Goal: Answer question/provide support

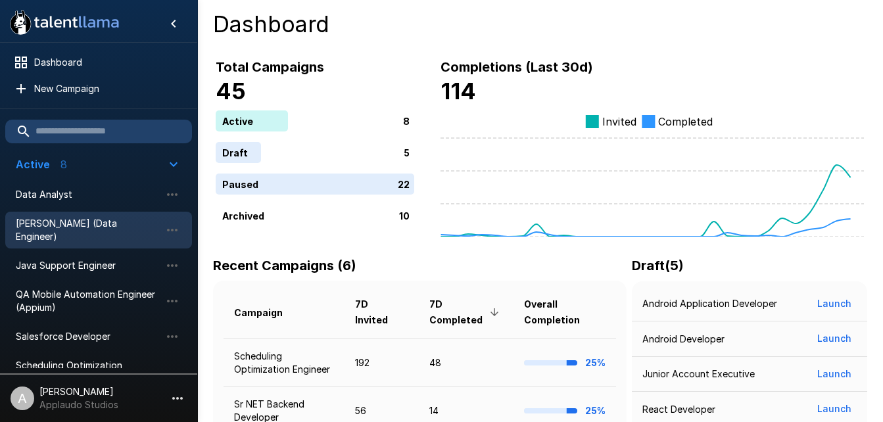
scroll to position [19, 0]
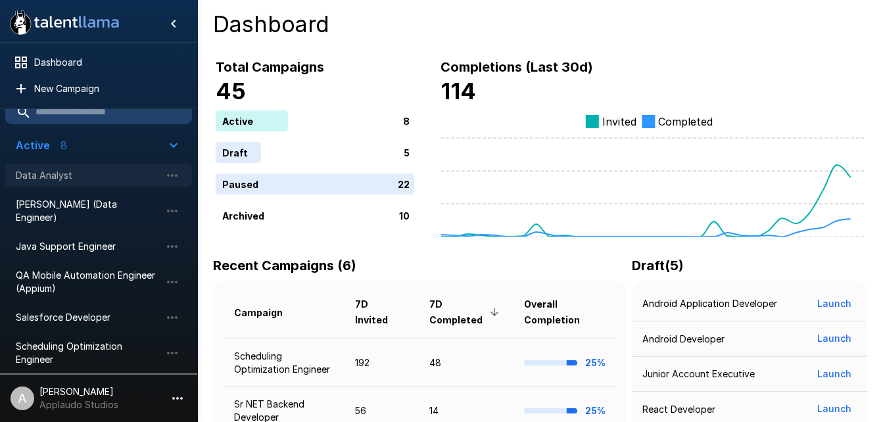
click at [75, 178] on span "Data Analyst" at bounding box center [88, 175] width 145 height 13
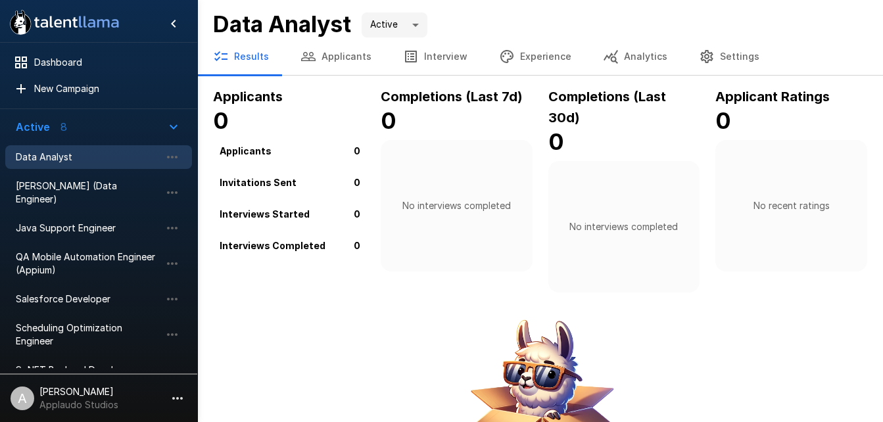
scroll to position [40, 0]
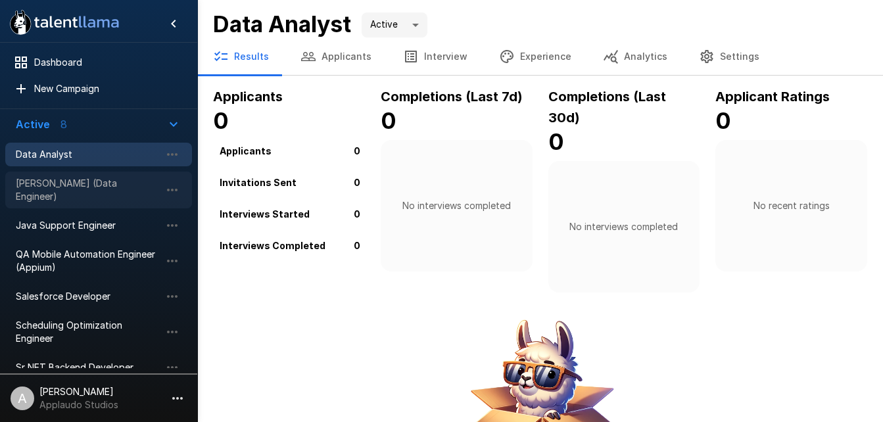
click at [99, 191] on div "[PERSON_NAME] (Data Engineer)" at bounding box center [98, 190] width 187 height 37
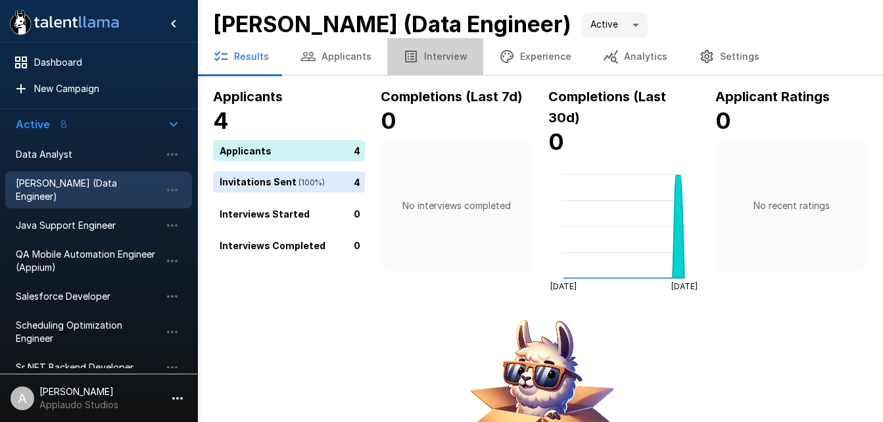
click at [436, 53] on button "Interview" at bounding box center [435, 56] width 96 height 37
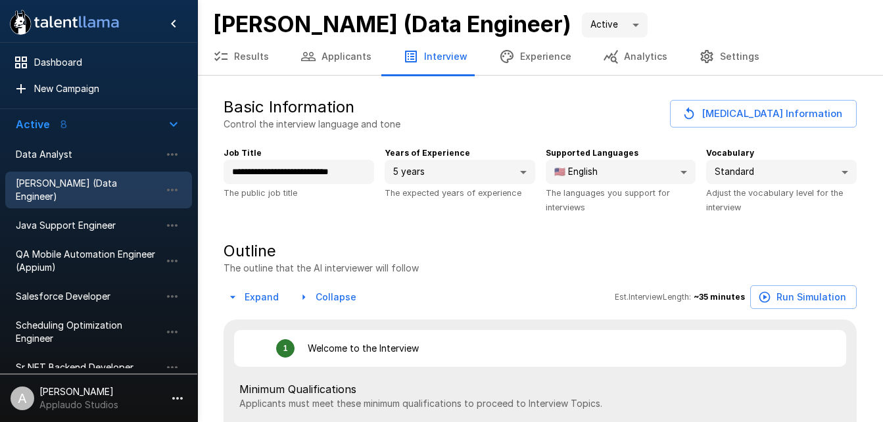
type textarea "*"
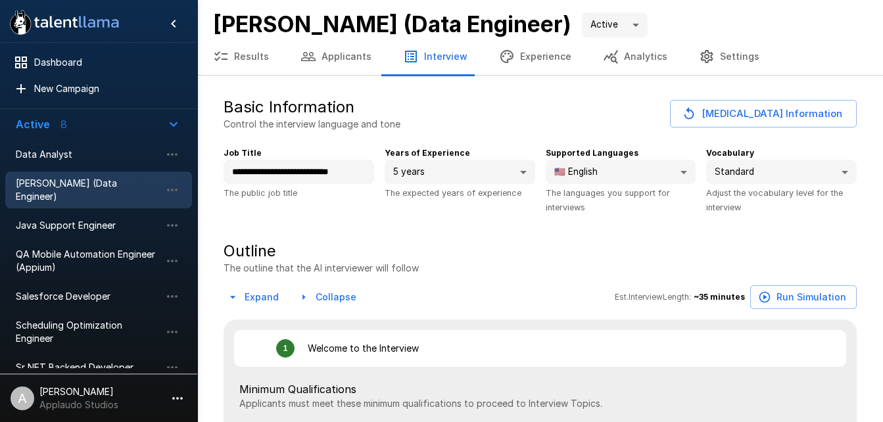
type textarea "*"
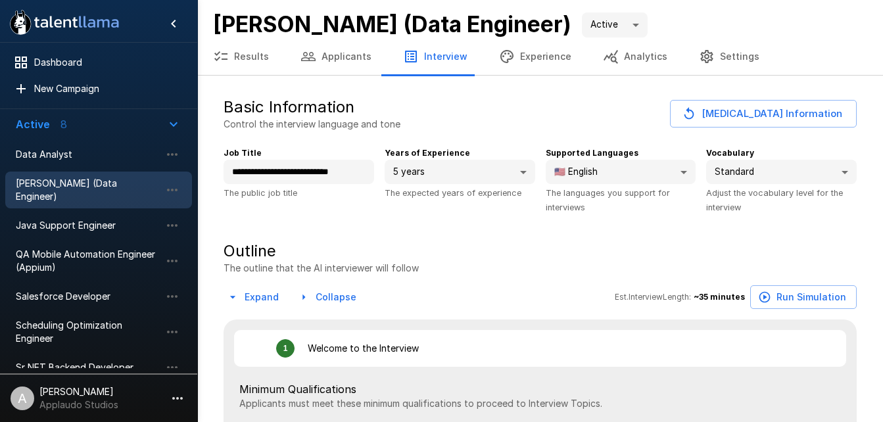
type textarea "*"
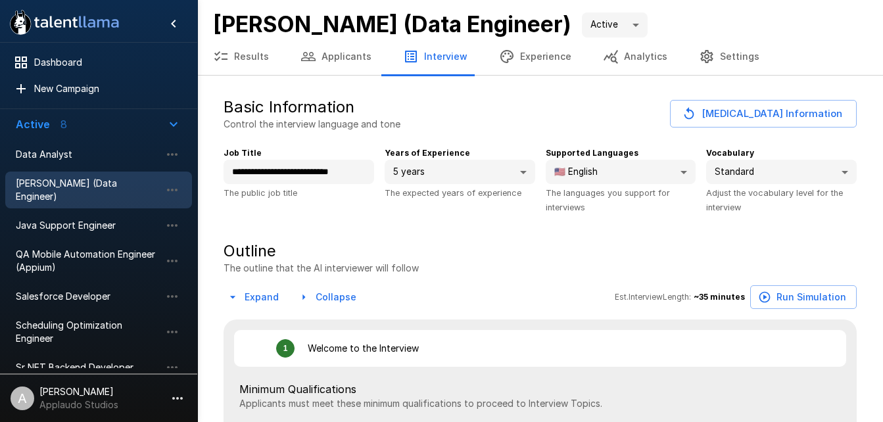
type textarea "*"
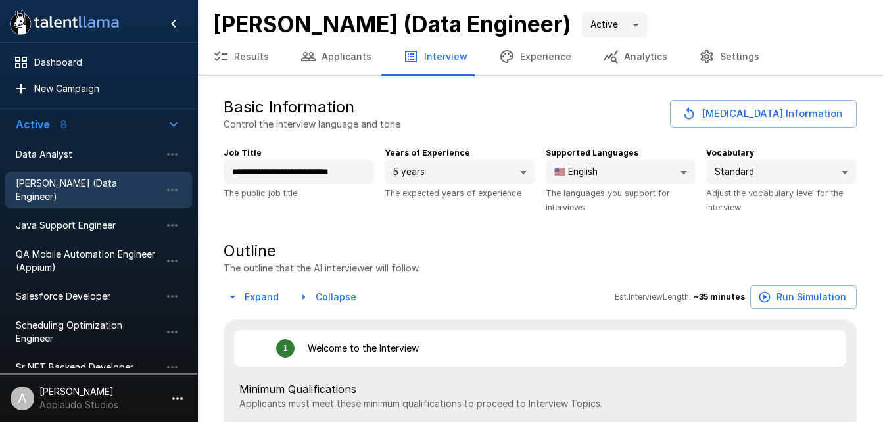
type textarea "*"
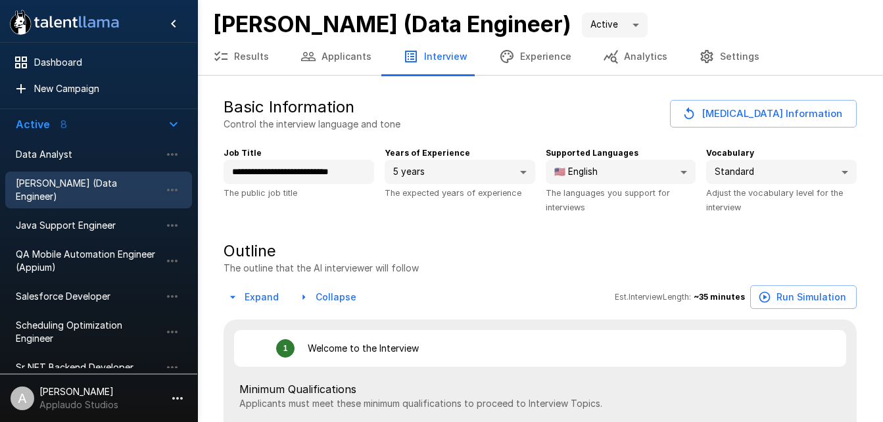
type textarea "*"
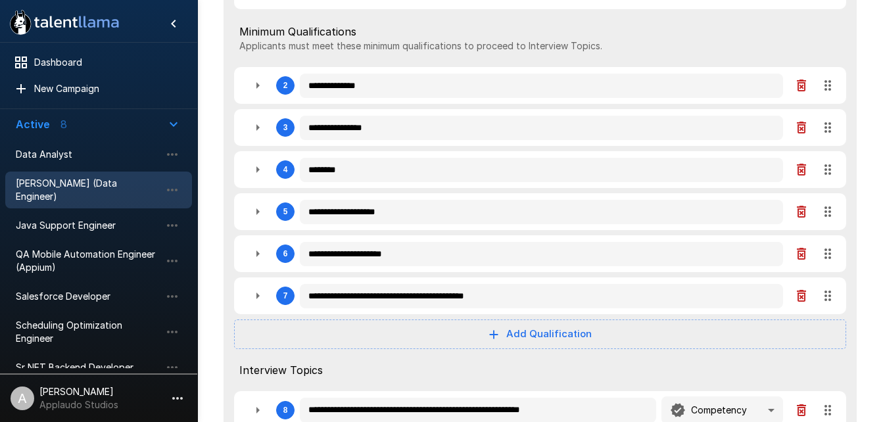
scroll to position [358, 0]
type textarea "*"
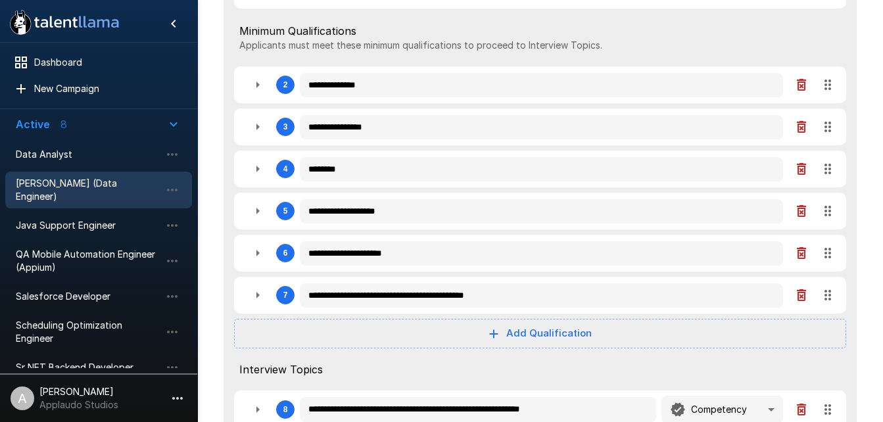
type textarea "*"
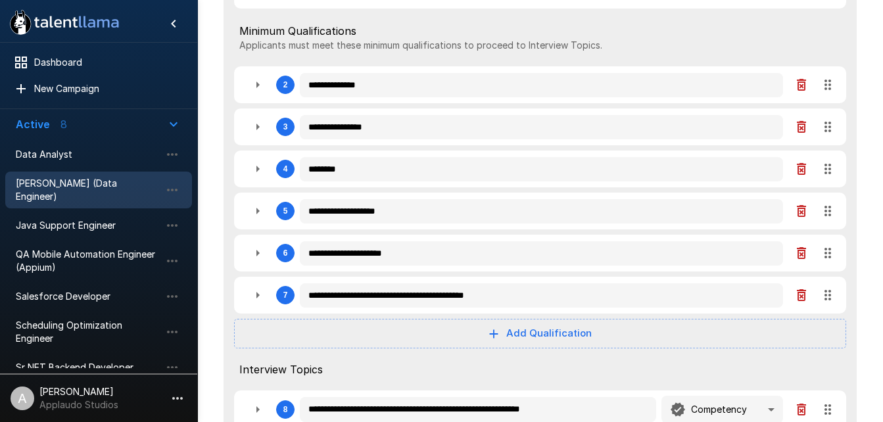
type textarea "*"
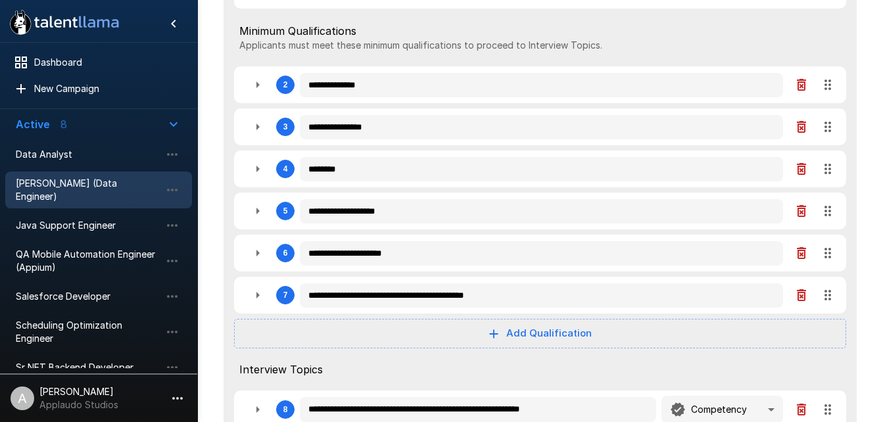
type textarea "*"
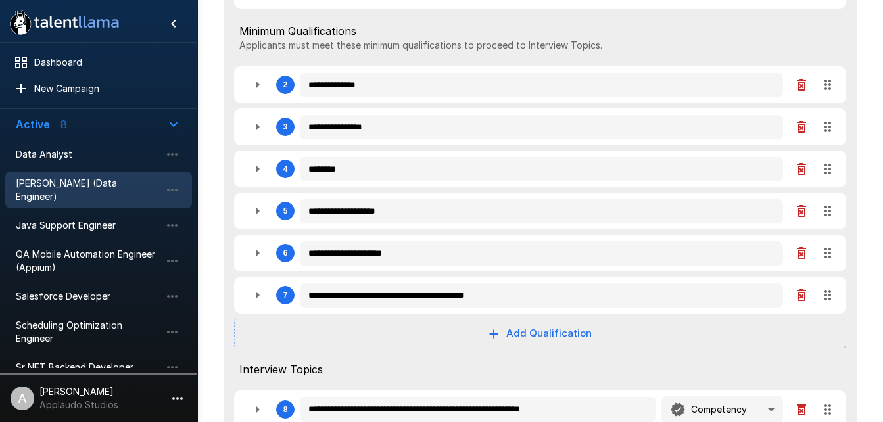
type textarea "*"
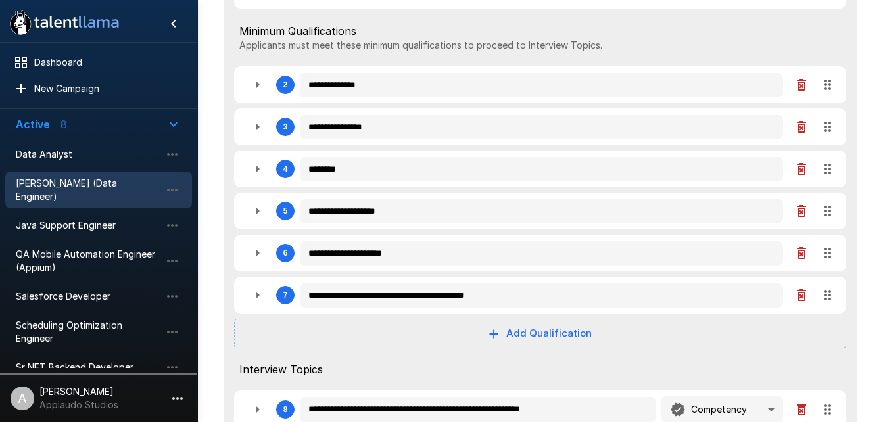
type textarea "*"
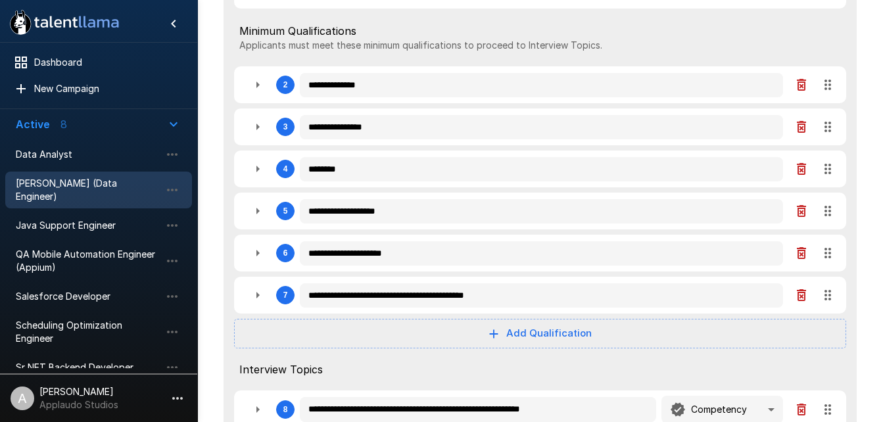
type textarea "*"
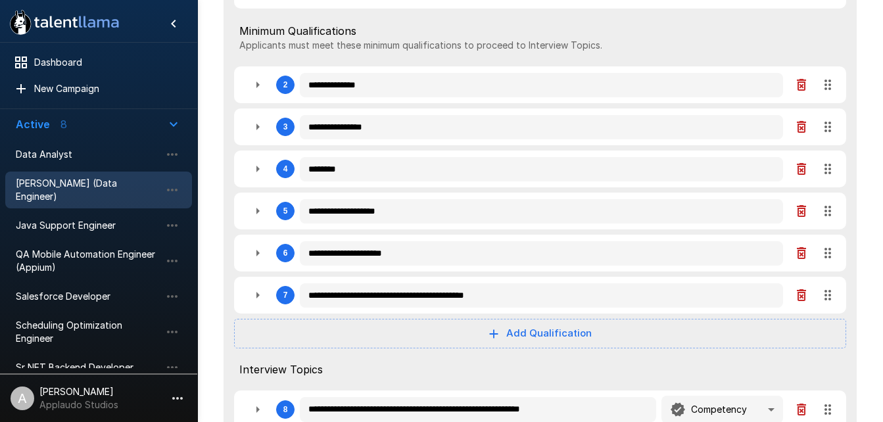
type textarea "*"
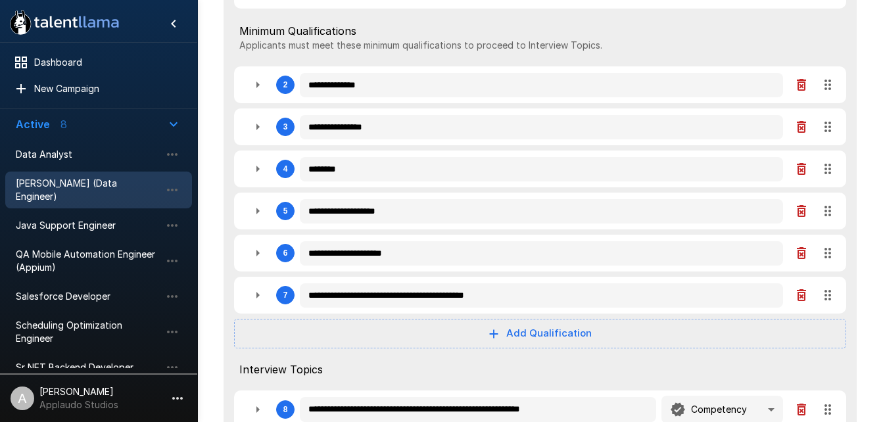
type textarea "*"
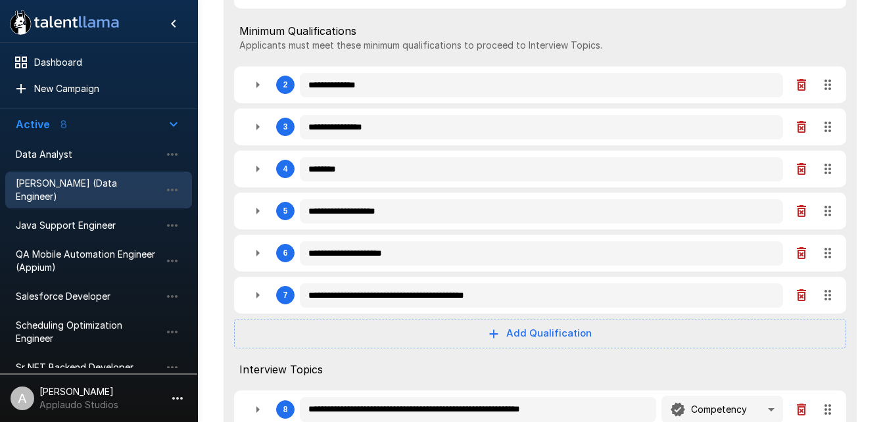
type textarea "*"
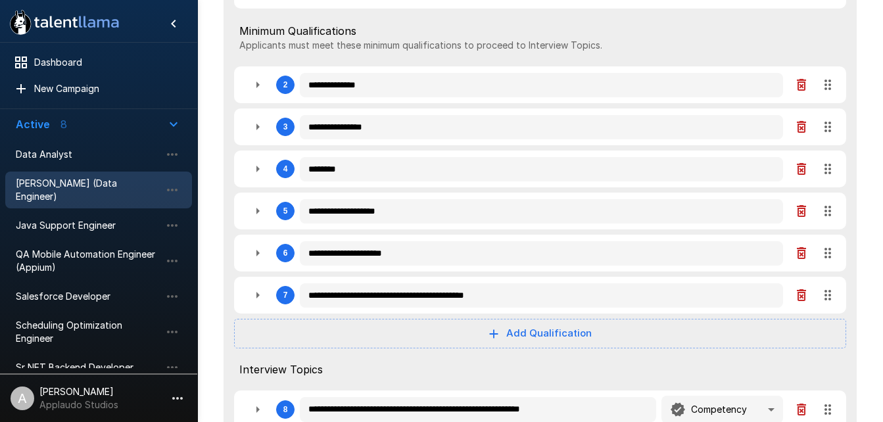
type textarea "*"
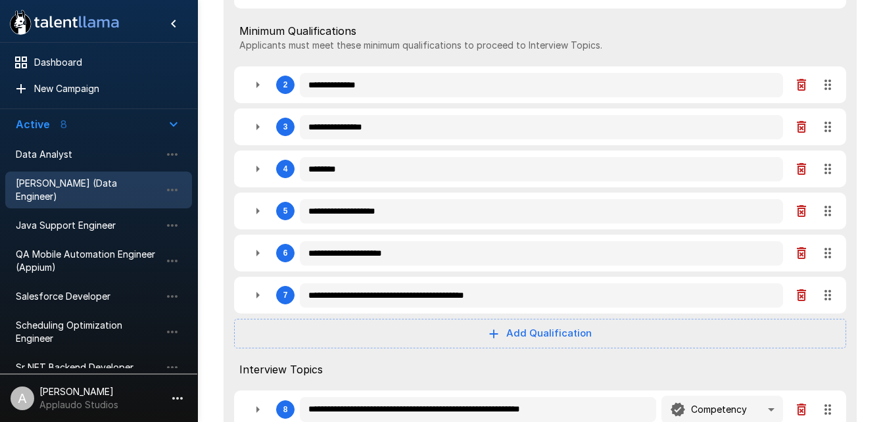
type textarea "*"
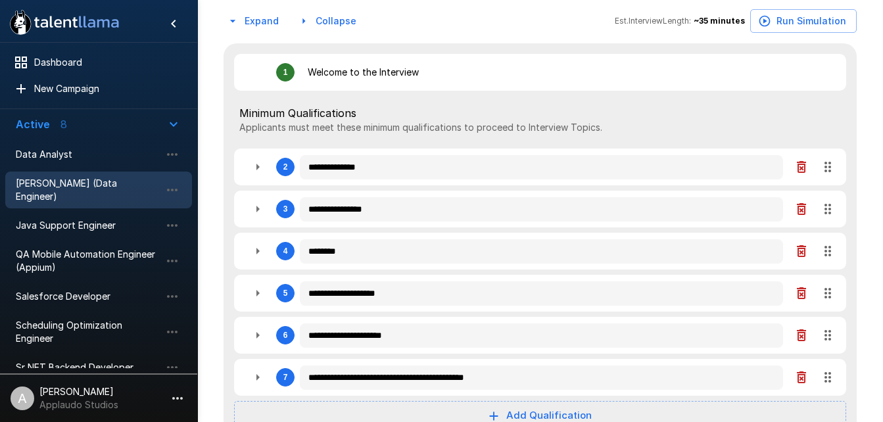
scroll to position [281, 0]
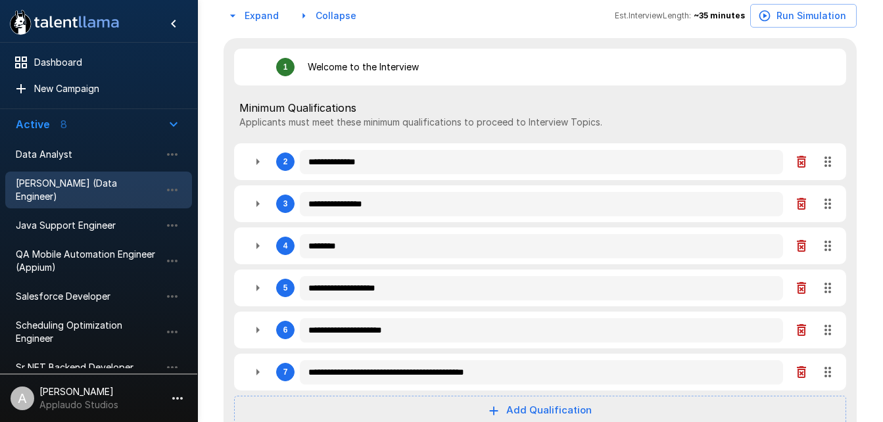
click at [286, 109] on span "Minimum Qualifications" at bounding box center [539, 108] width 601 height 16
type textarea "*"
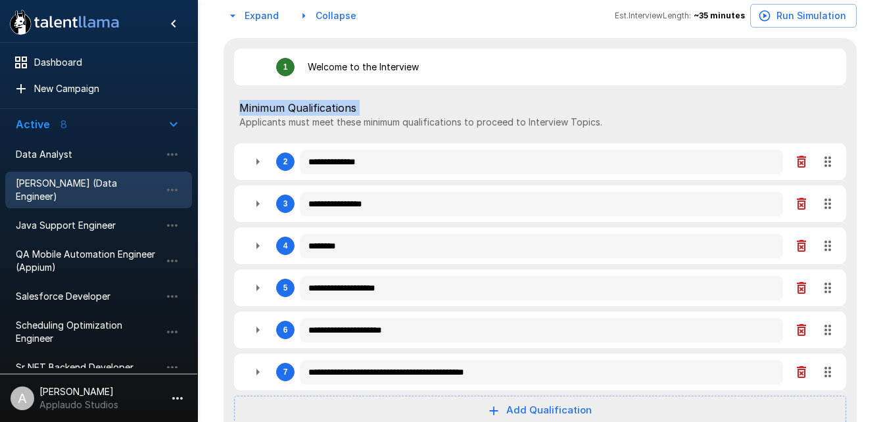
type textarea "*"
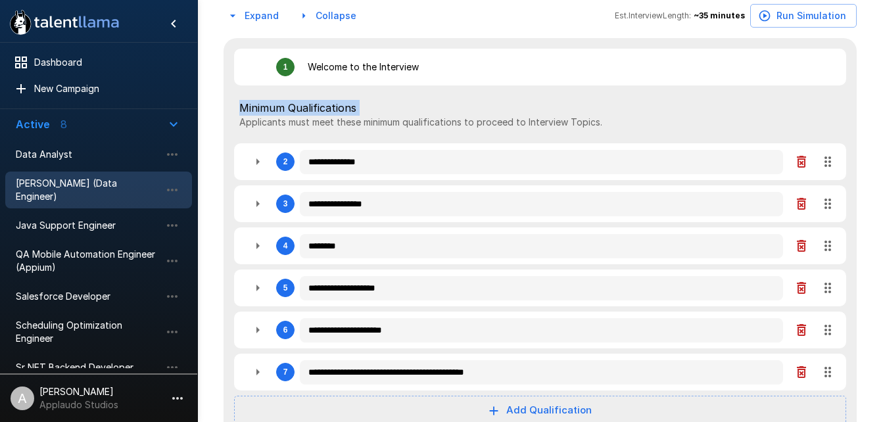
type textarea "*"
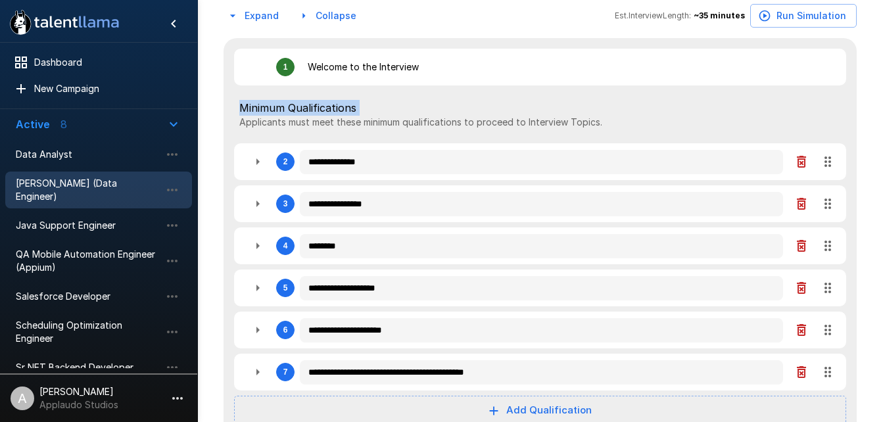
type textarea "*"
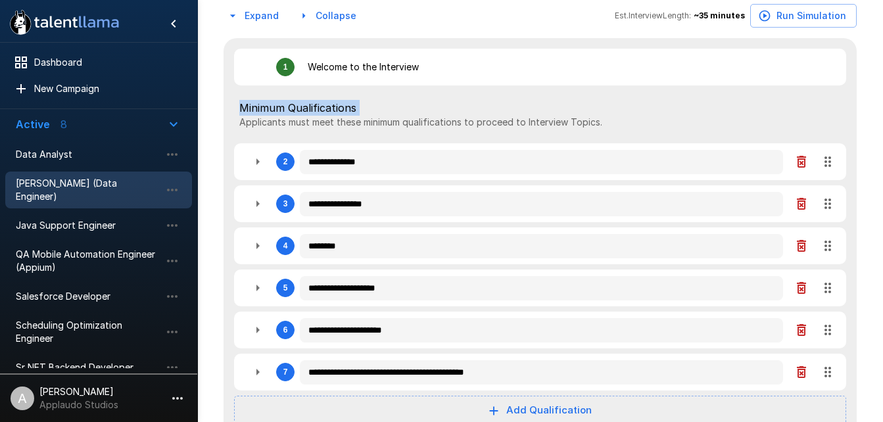
type textarea "*"
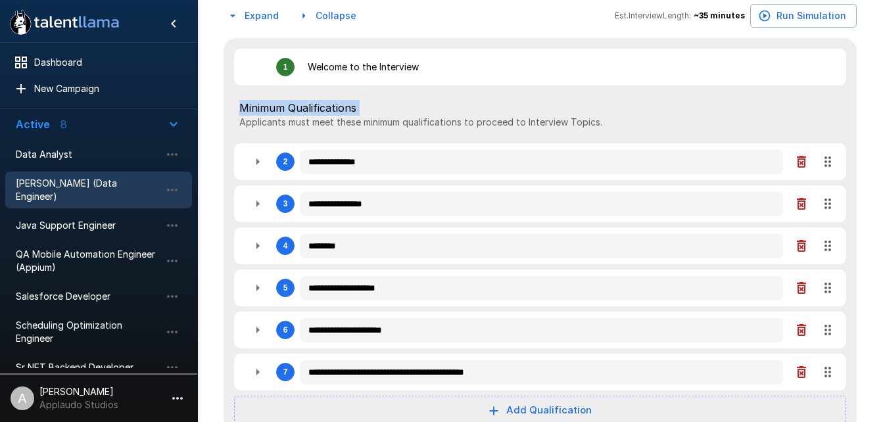
type textarea "*"
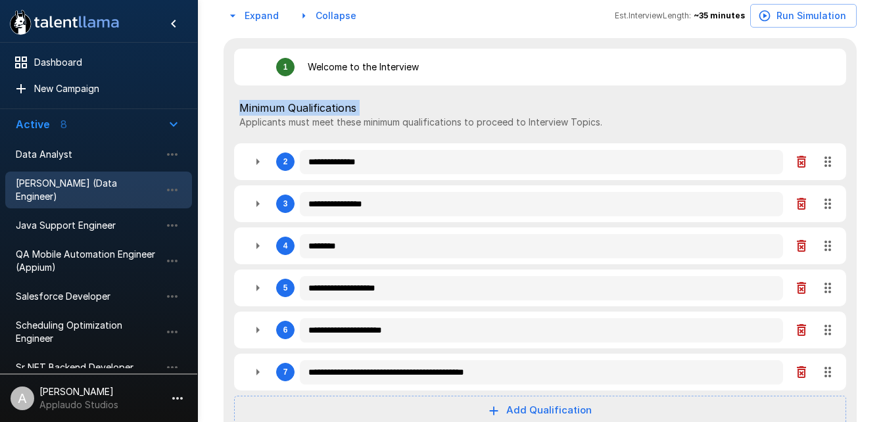
type textarea "*"
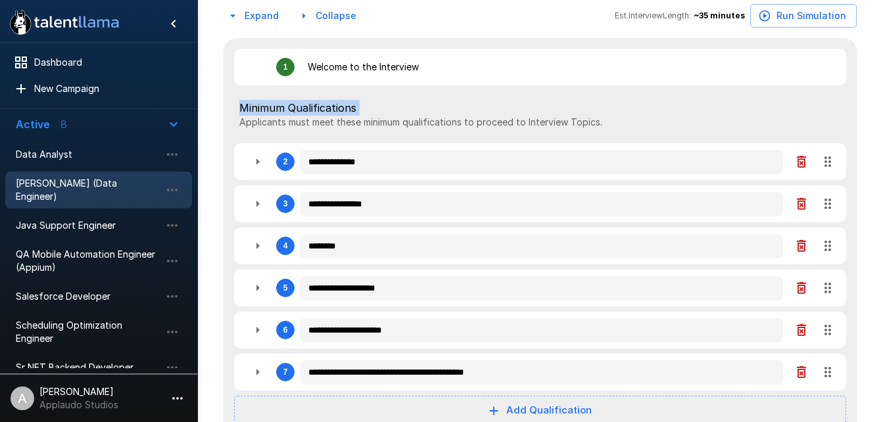
type textarea "*"
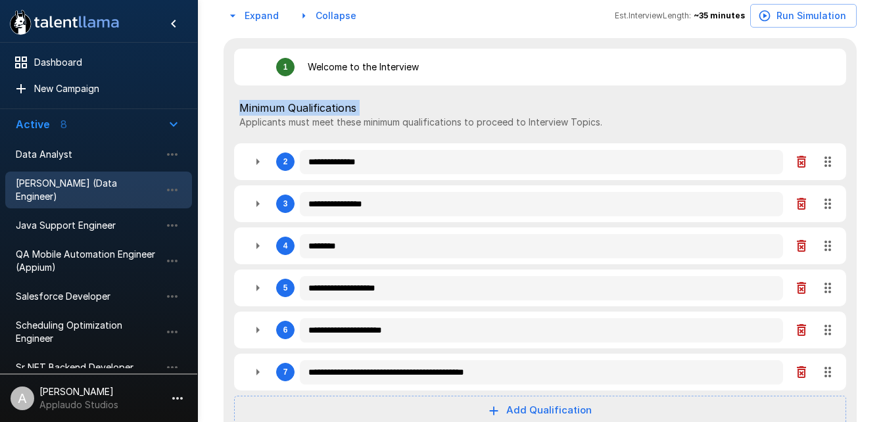
type textarea "*"
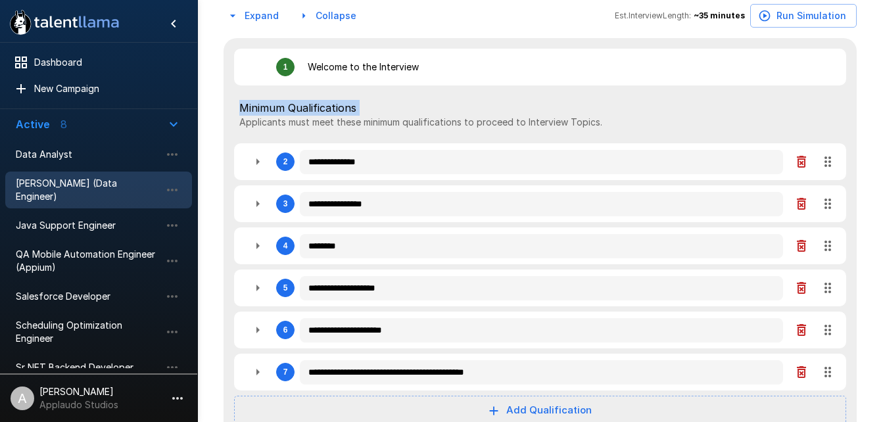
type textarea "*"
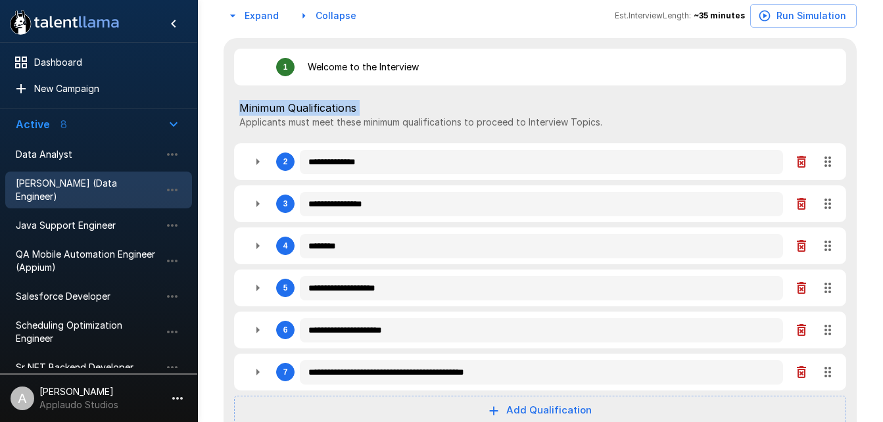
type textarea "*"
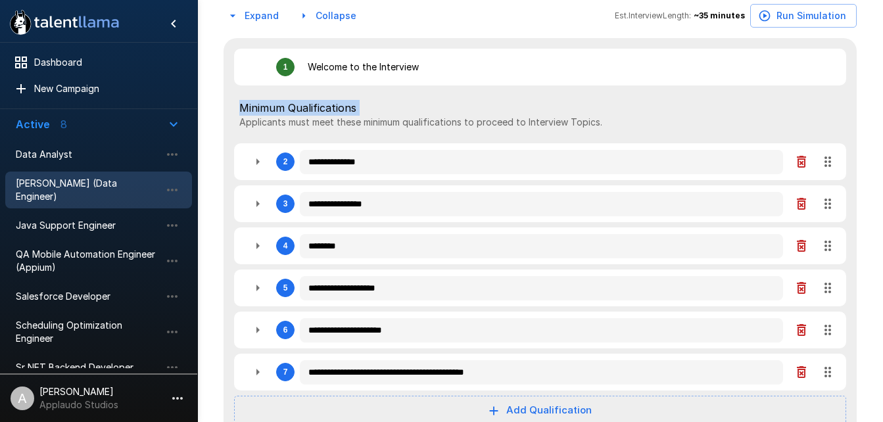
type textarea "*"
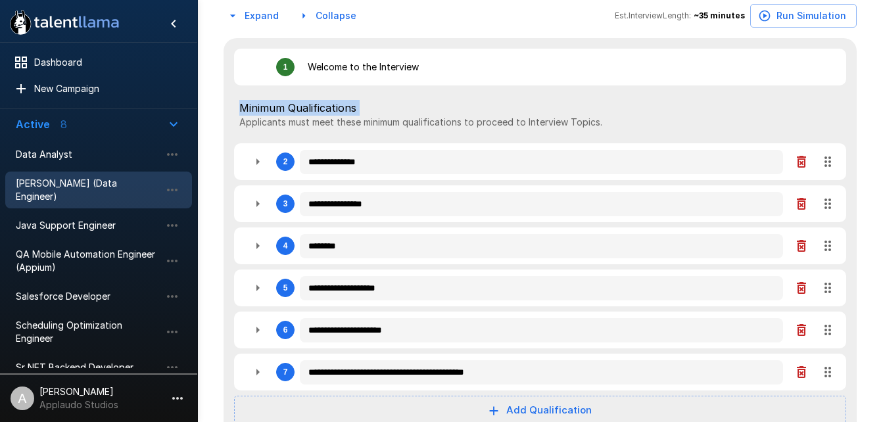
type textarea "*"
drag, startPoint x: 286, startPoint y: 109, endPoint x: 258, endPoint y: 163, distance: 60.9
click at [258, 163] on icon "button" at bounding box center [257, 161] width 3 height 7
type textarea "*"
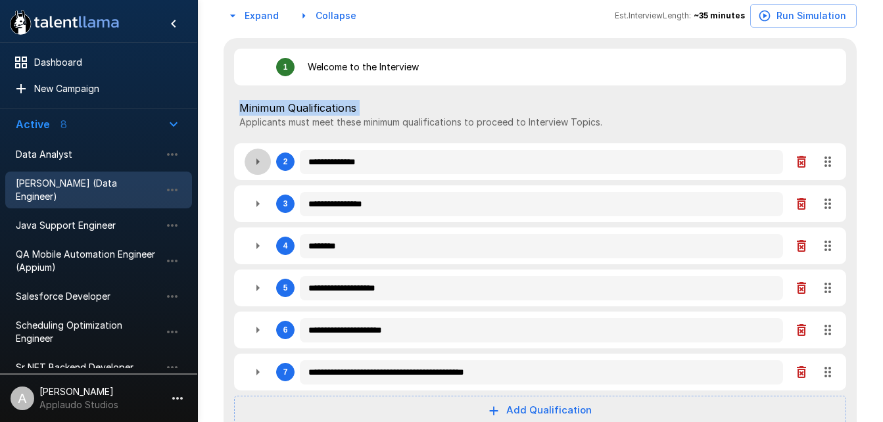
type textarea "*"
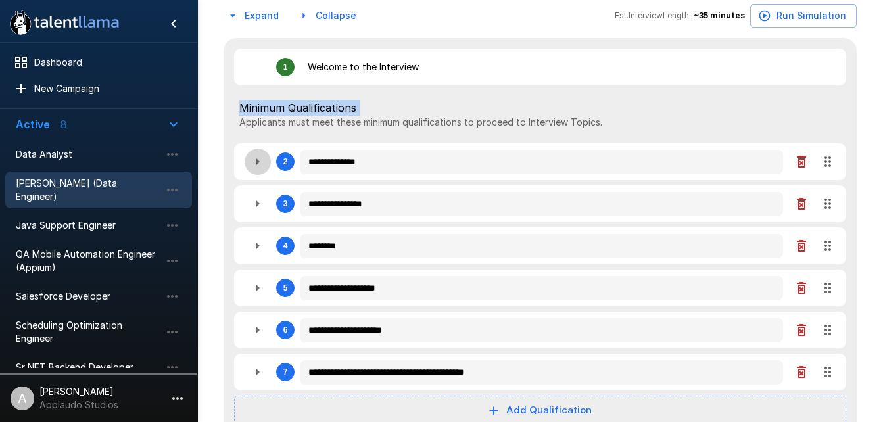
type textarea "*"
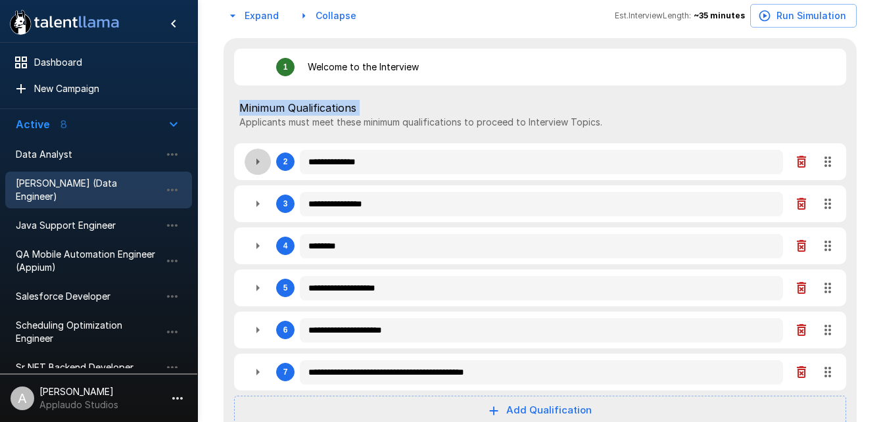
type textarea "*"
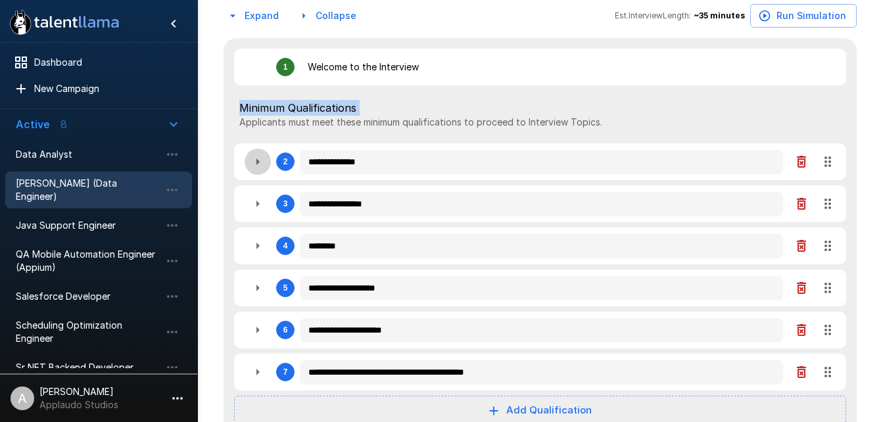
type textarea "*"
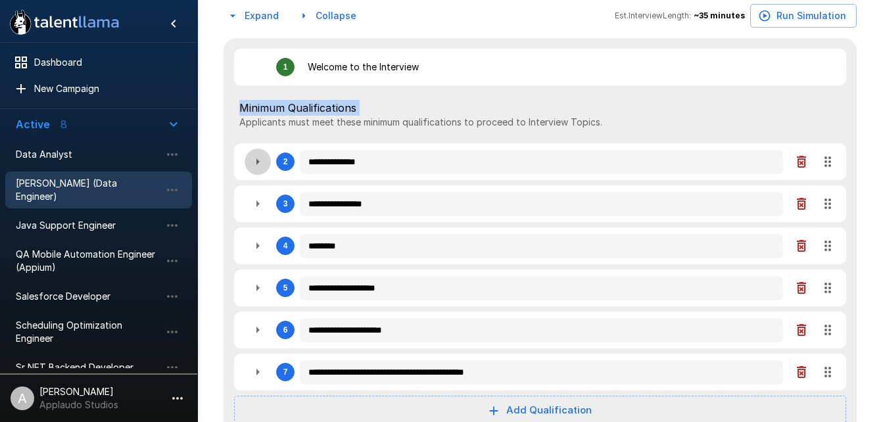
type textarea "*"
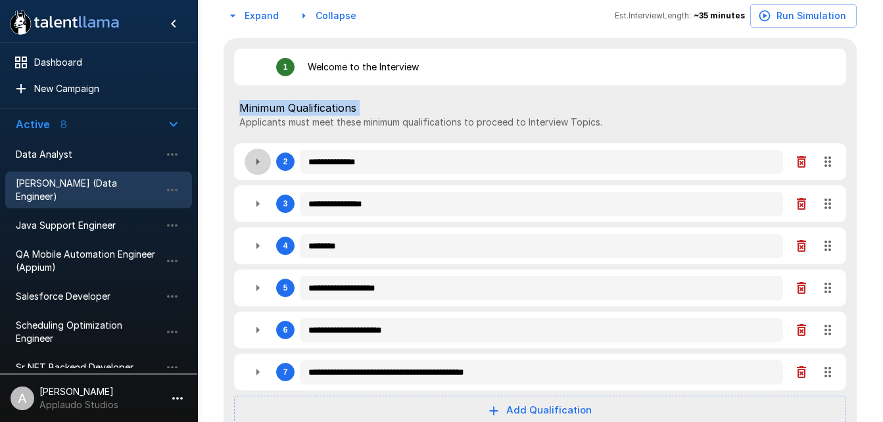
type textarea "*"
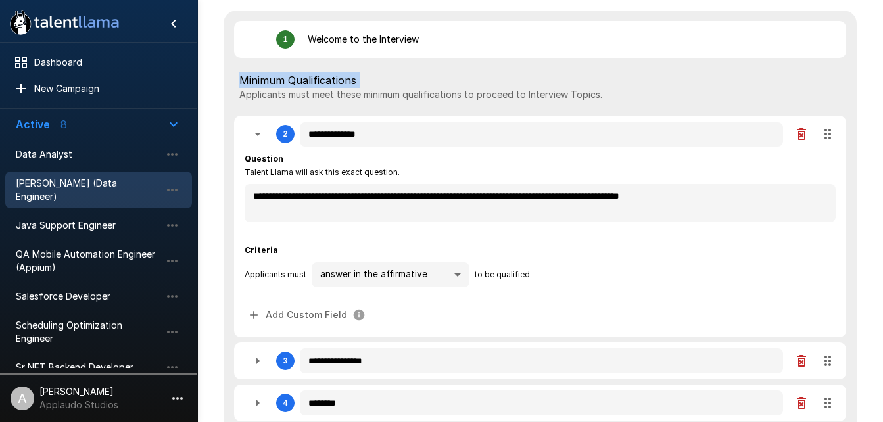
scroll to position [313, 0]
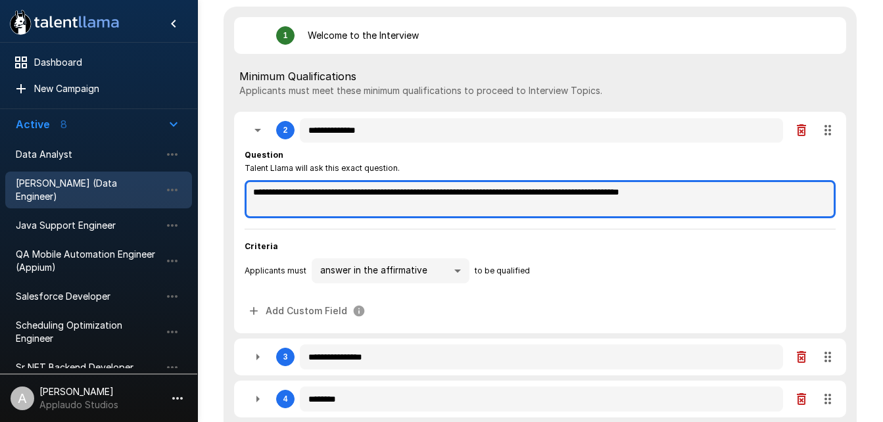
click at [359, 186] on textarea "**********" at bounding box center [540, 199] width 591 height 38
type textarea "*"
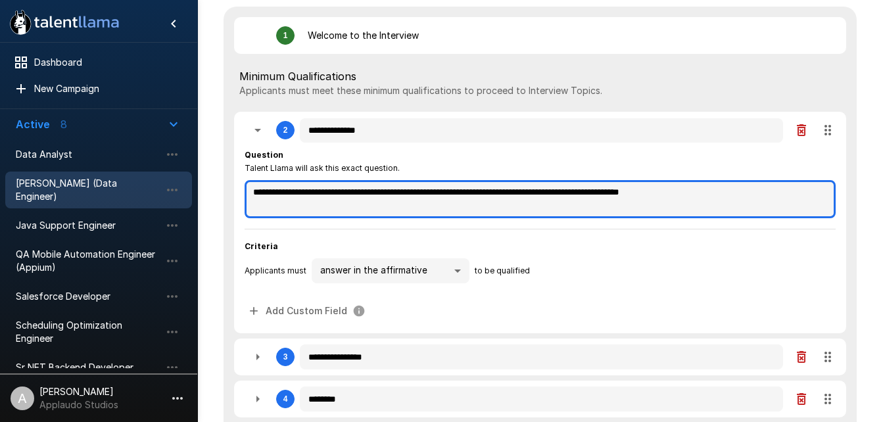
type textarea "*"
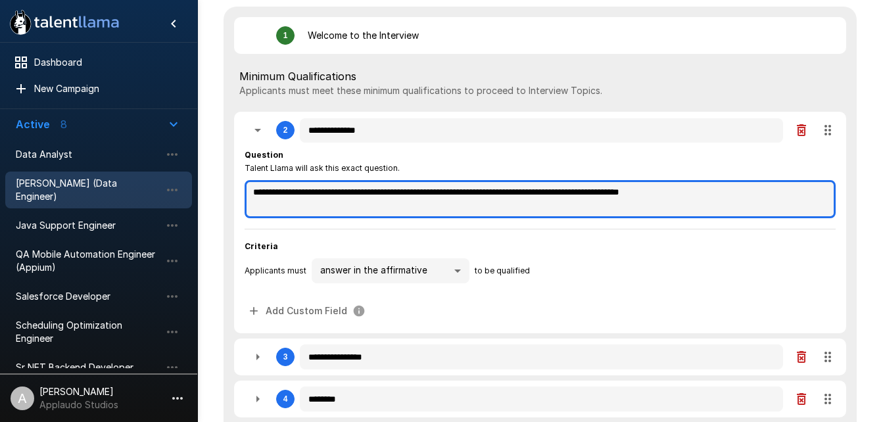
type textarea "*"
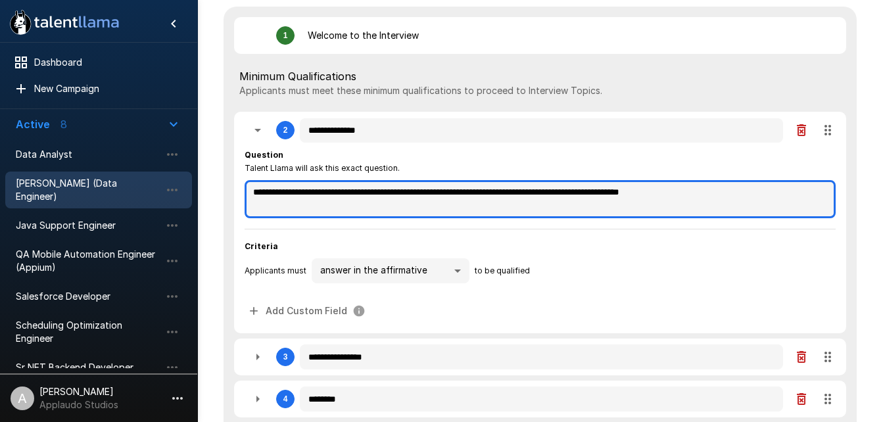
type textarea "*"
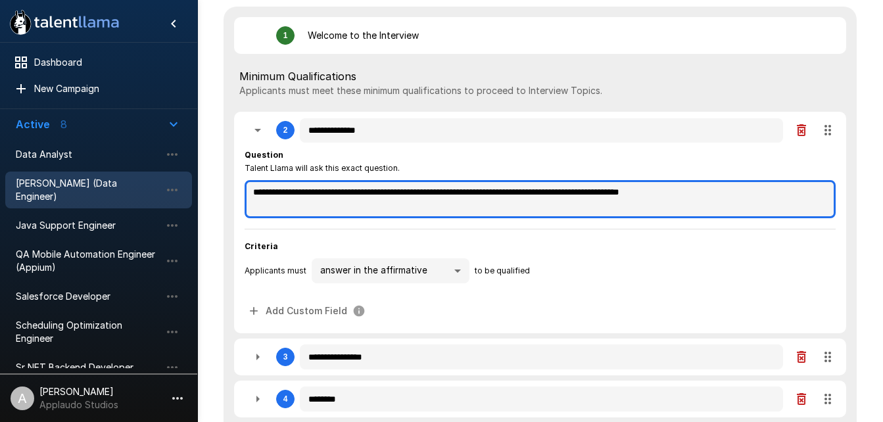
type textarea "*"
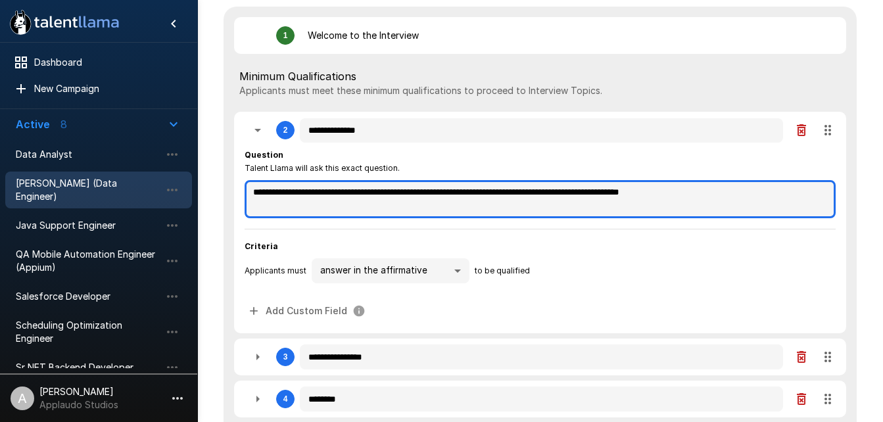
type textarea "*"
click at [359, 186] on textarea "**********" at bounding box center [540, 199] width 591 height 38
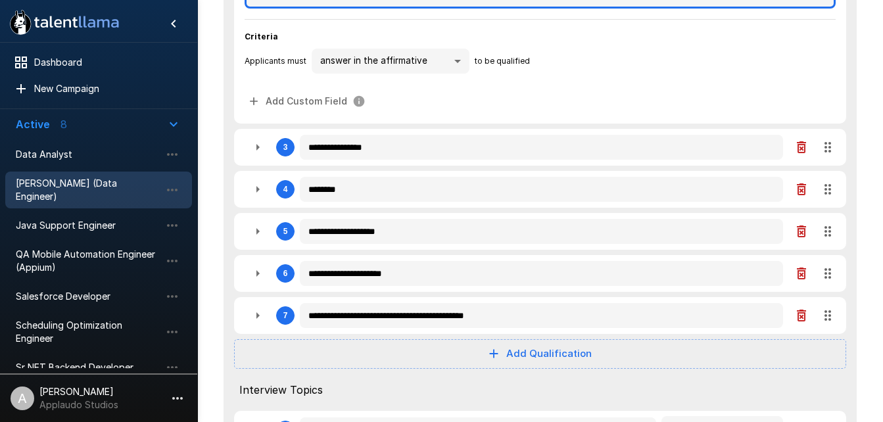
scroll to position [535, 0]
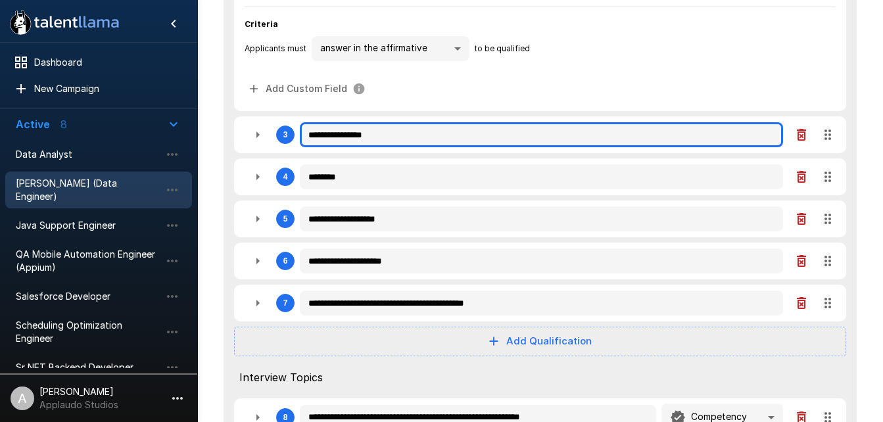
click at [352, 137] on input "**********" at bounding box center [541, 134] width 483 height 25
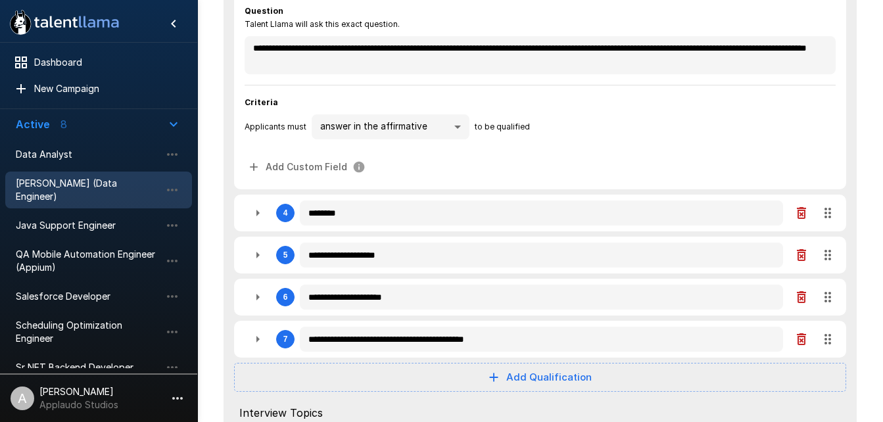
scroll to position [685, 0]
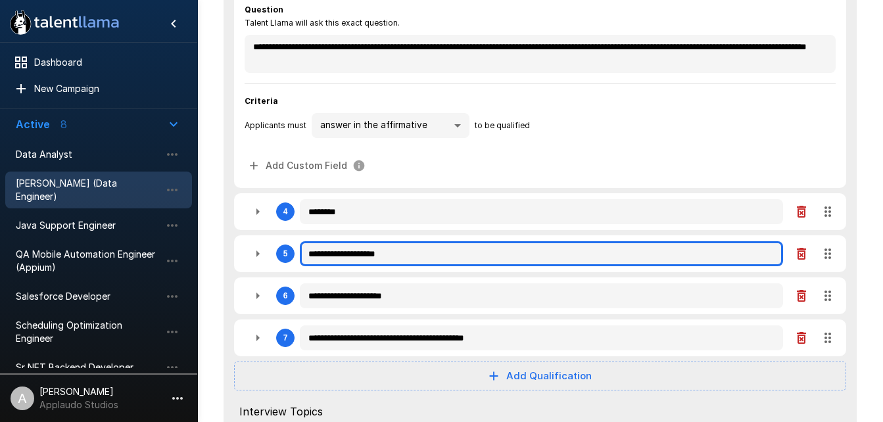
click at [369, 258] on input "**********" at bounding box center [541, 253] width 483 height 25
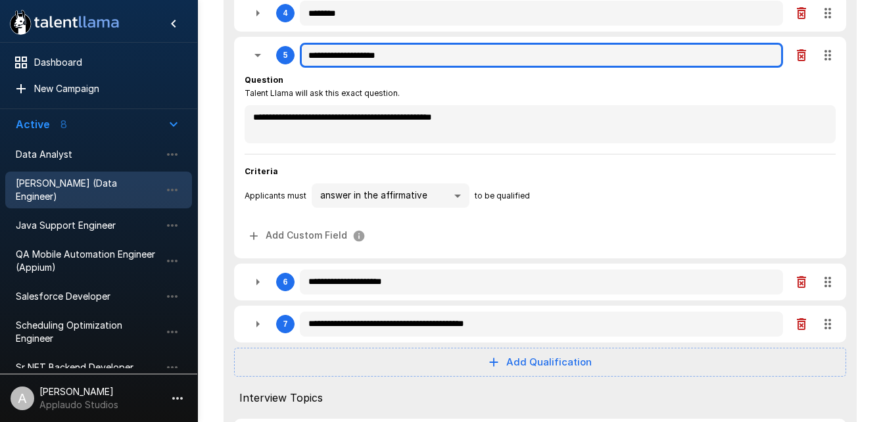
scroll to position [952, 0]
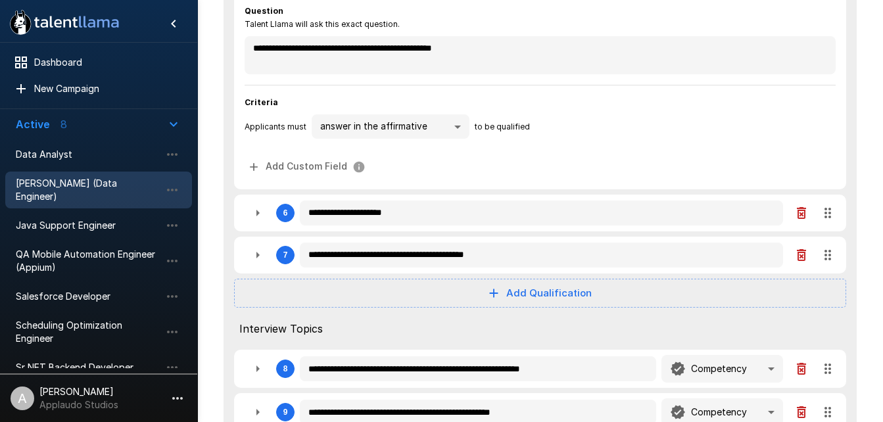
click at [258, 221] on icon "button" at bounding box center [258, 213] width 16 height 16
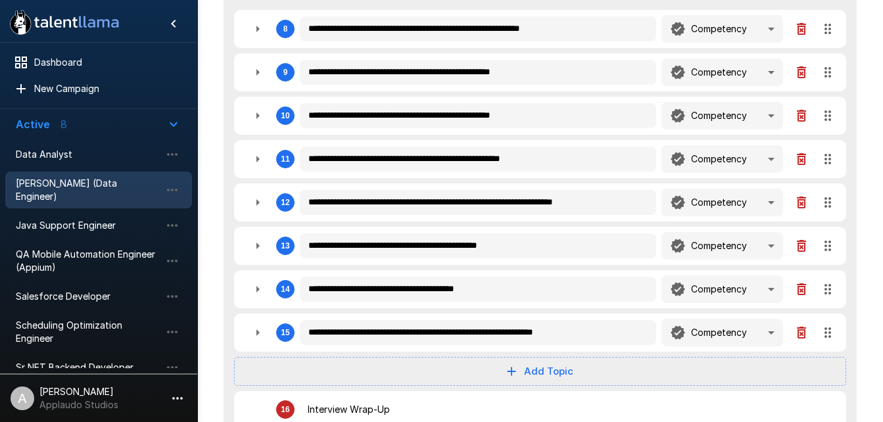
scroll to position [1478, 0]
click at [252, 32] on icon "button" at bounding box center [258, 28] width 16 height 16
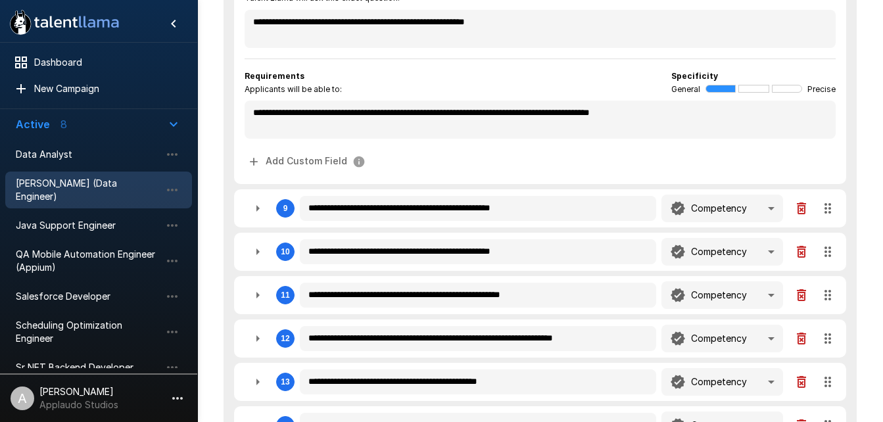
scroll to position [1547, 0]
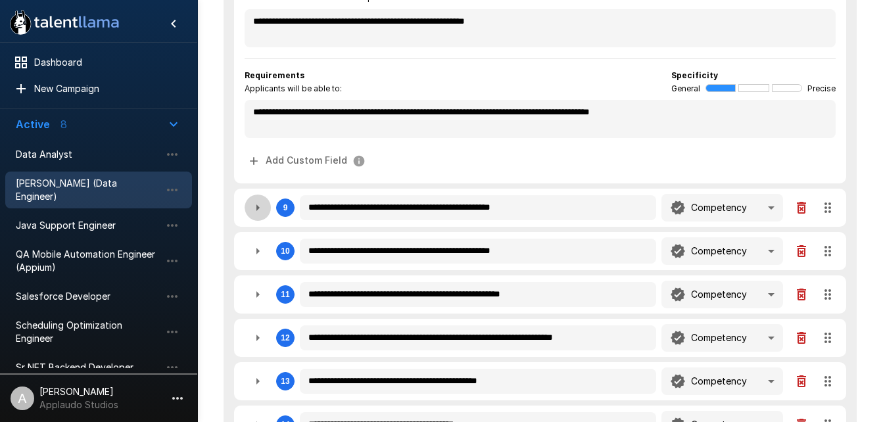
click at [257, 208] on icon "button" at bounding box center [257, 207] width 3 height 7
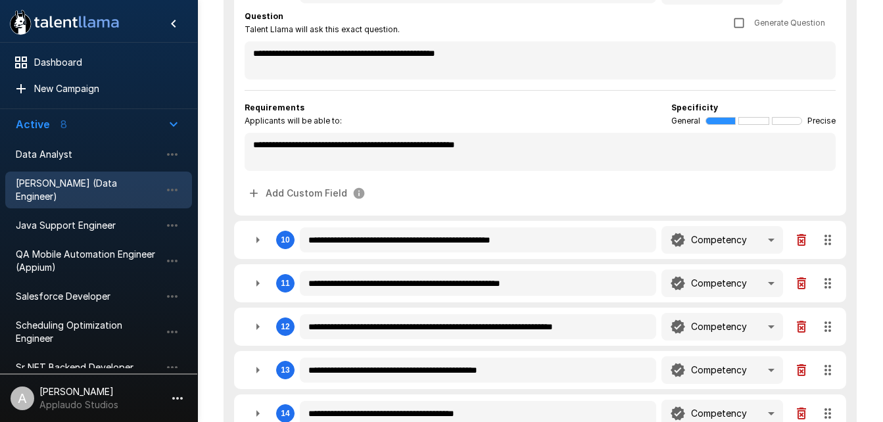
scroll to position [1768, 0]
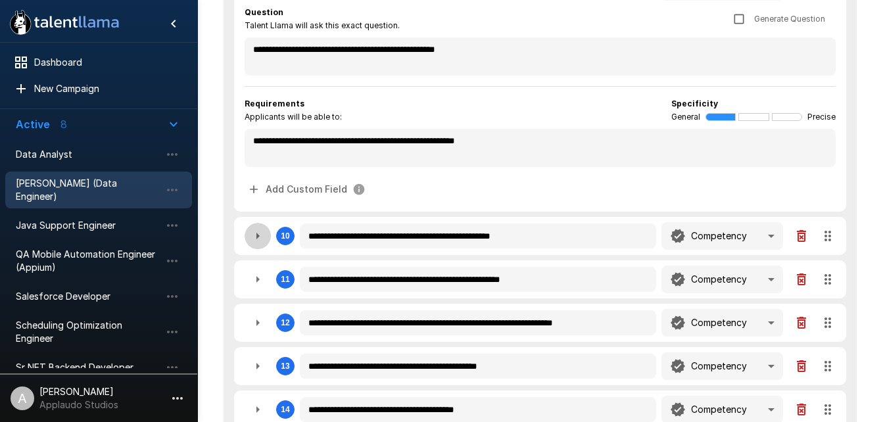
click at [258, 237] on icon "button" at bounding box center [257, 236] width 3 height 7
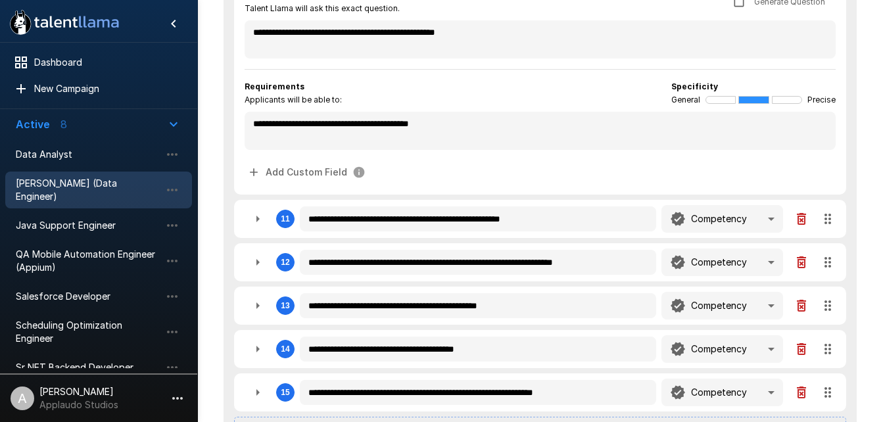
scroll to position [2035, 0]
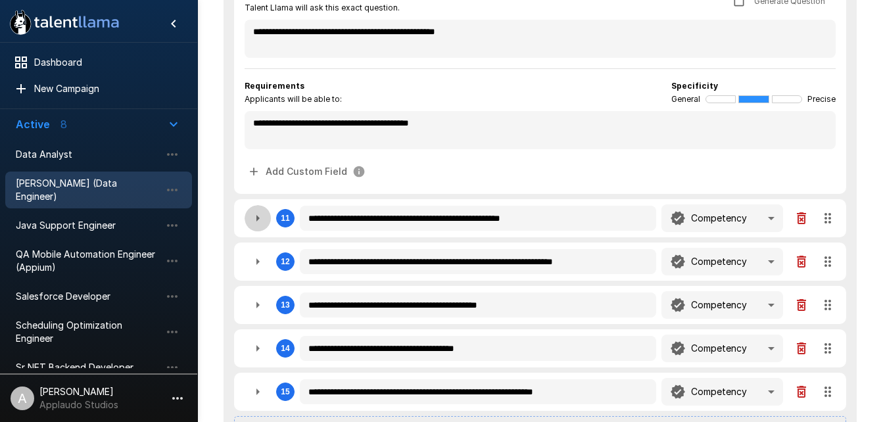
click at [265, 219] on icon "button" at bounding box center [258, 218] width 16 height 16
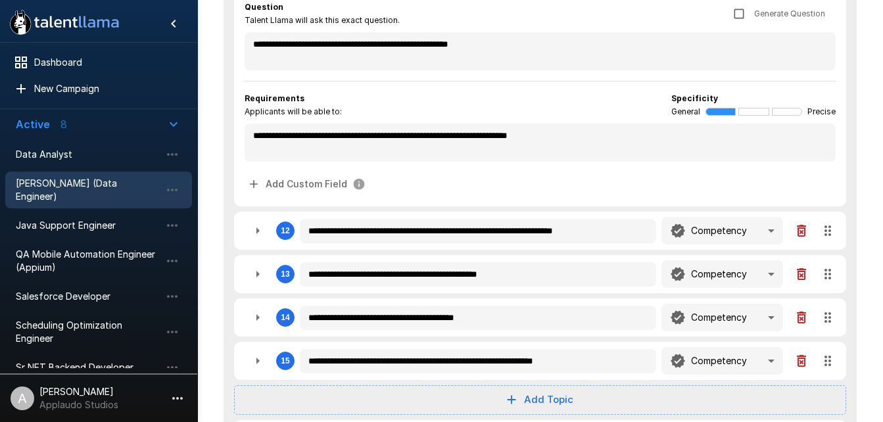
scroll to position [2274, 0]
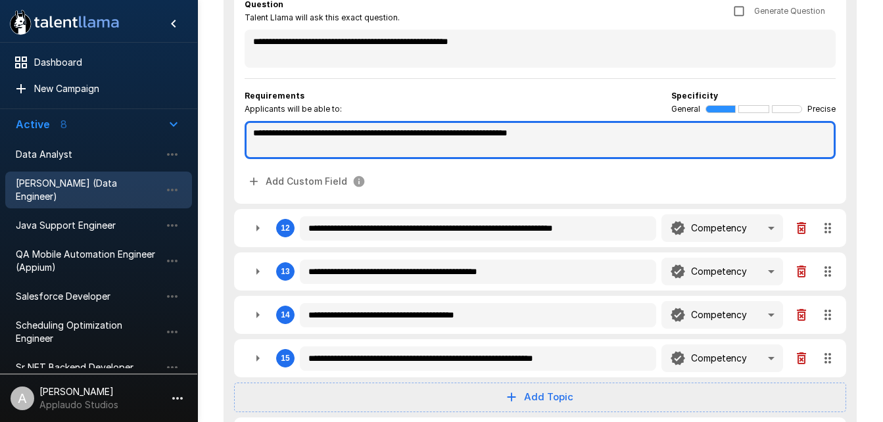
click at [474, 139] on textarea "**********" at bounding box center [540, 140] width 591 height 38
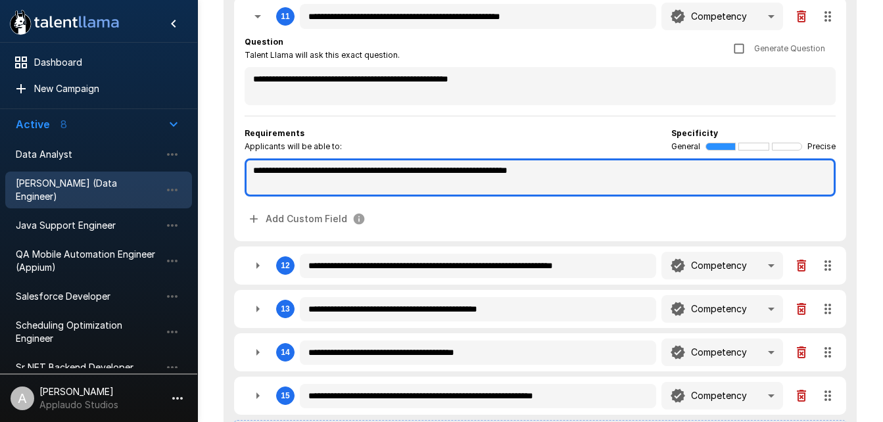
scroll to position [2235, 0]
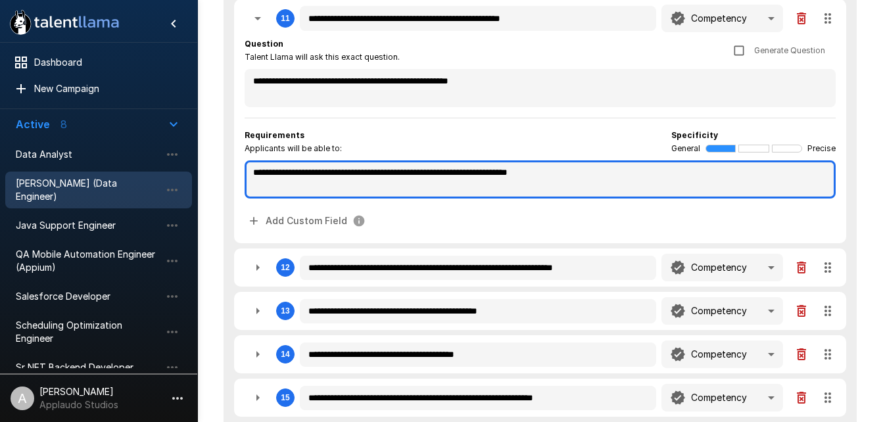
click at [469, 180] on textarea "**********" at bounding box center [540, 179] width 591 height 38
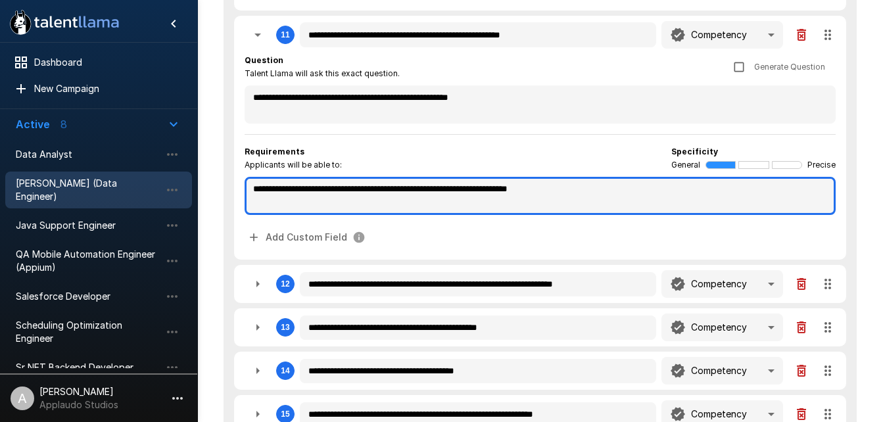
scroll to position [2218, 0]
click at [623, 179] on textarea "**********" at bounding box center [540, 196] width 591 height 38
drag, startPoint x: 623, startPoint y: 179, endPoint x: 248, endPoint y: 184, distance: 374.1
click at [248, 184] on textarea "**********" at bounding box center [540, 196] width 591 height 38
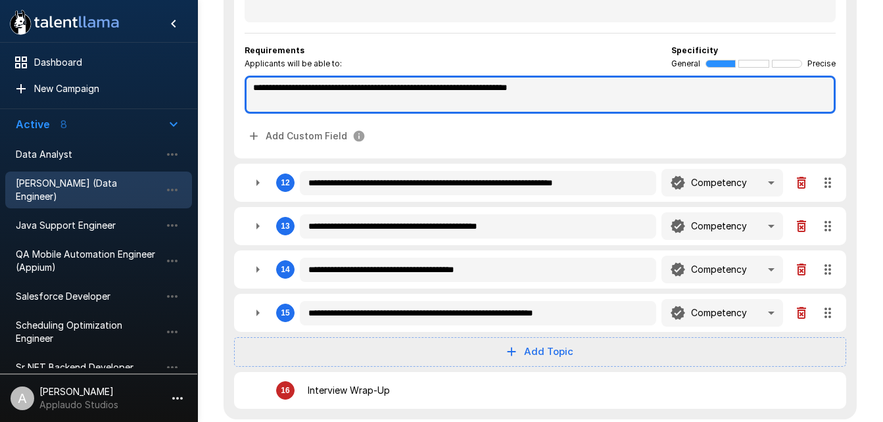
scroll to position [2321, 0]
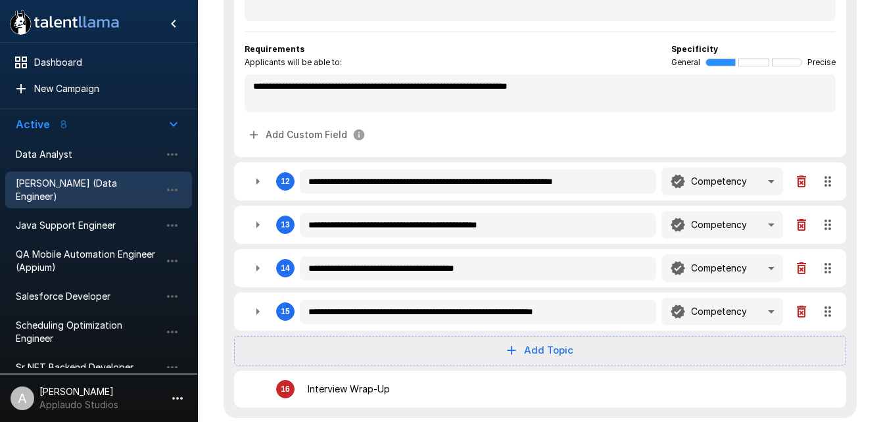
click at [679, 66] on span "General" at bounding box center [685, 62] width 29 height 13
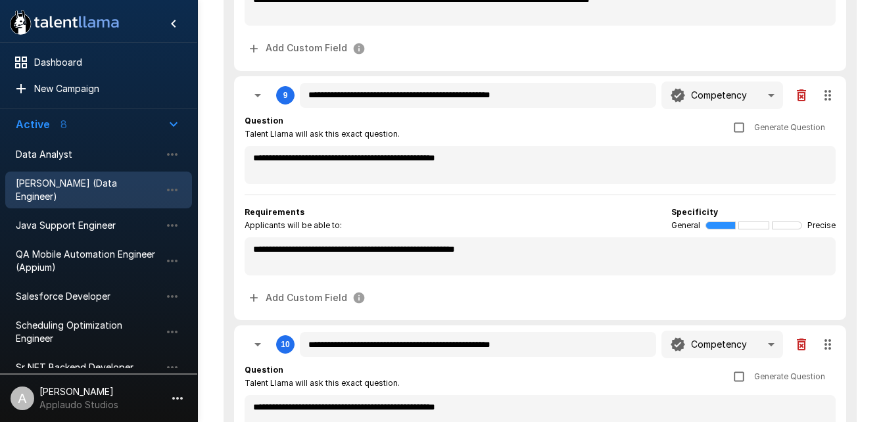
scroll to position [1643, 0]
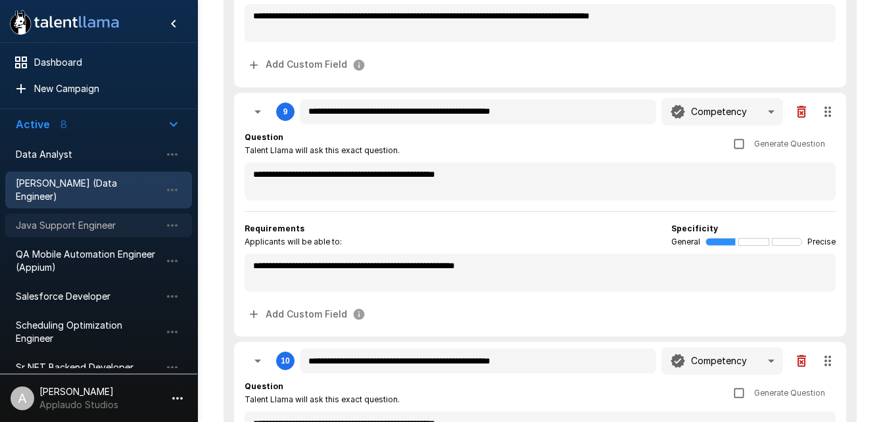
click at [68, 219] on span "Java Support Engineer" at bounding box center [88, 225] width 145 height 13
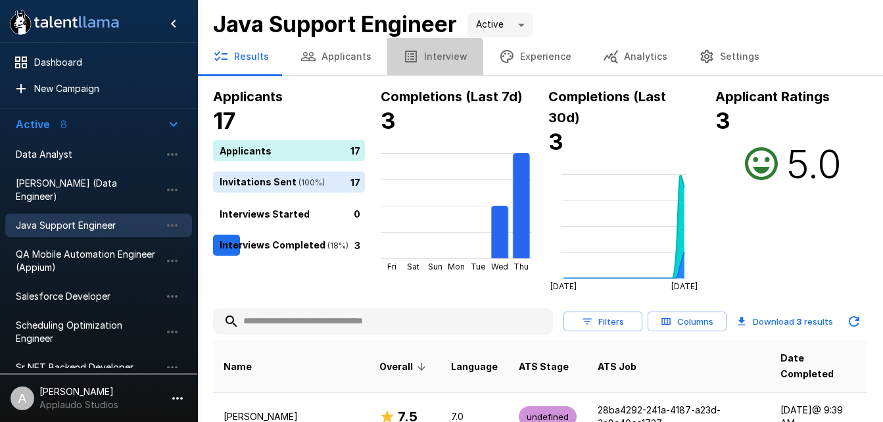
click at [425, 62] on button "Interview" at bounding box center [435, 56] width 96 height 37
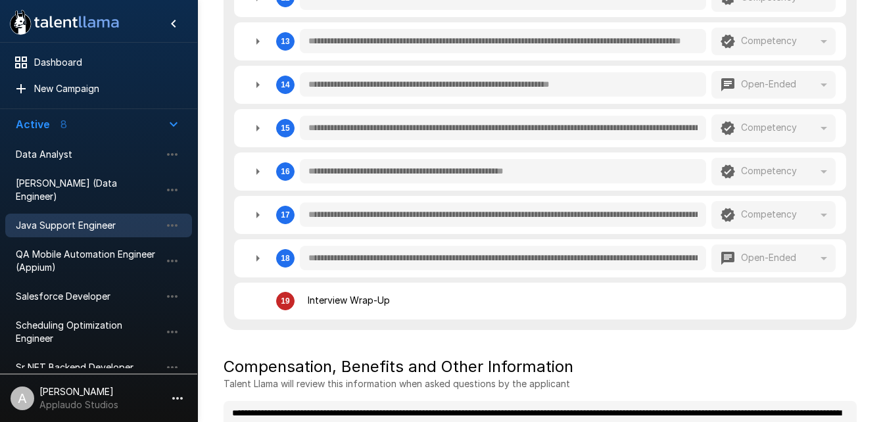
scroll to position [947, 0]
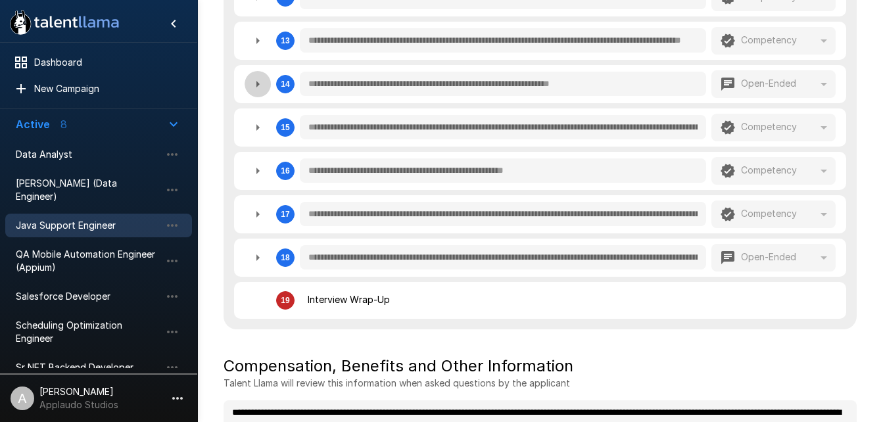
click at [258, 84] on icon "button" at bounding box center [257, 84] width 3 height 7
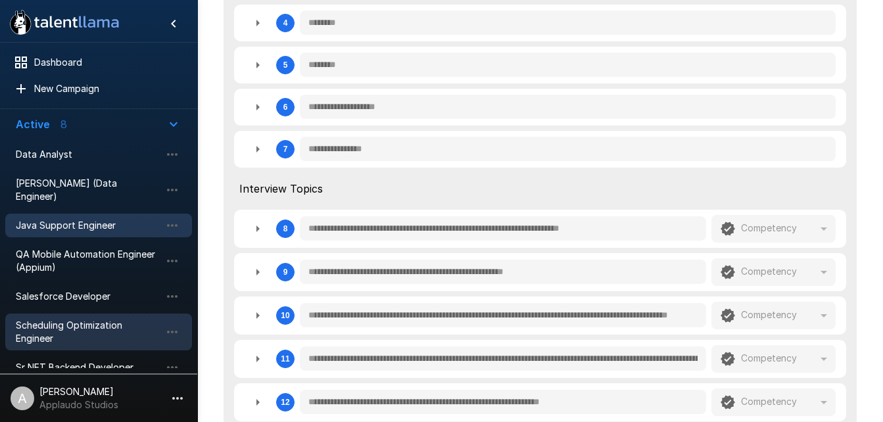
scroll to position [539, 0]
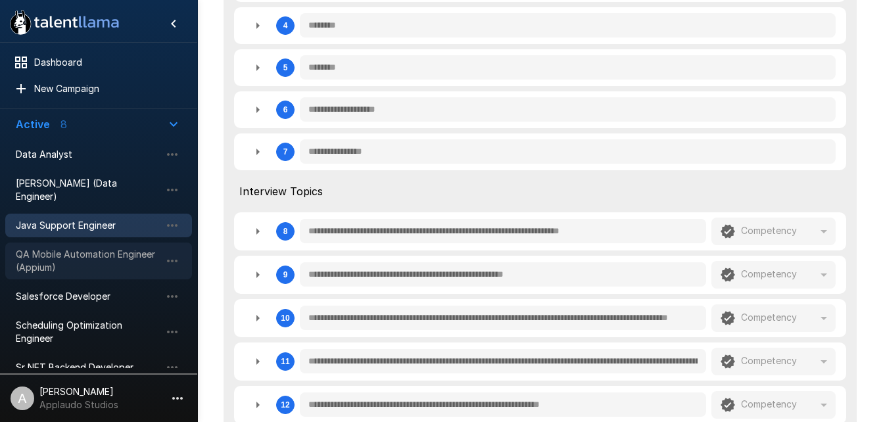
click at [74, 262] on div "QA Mobile Automation Engineer (Appium)" at bounding box center [98, 261] width 187 height 37
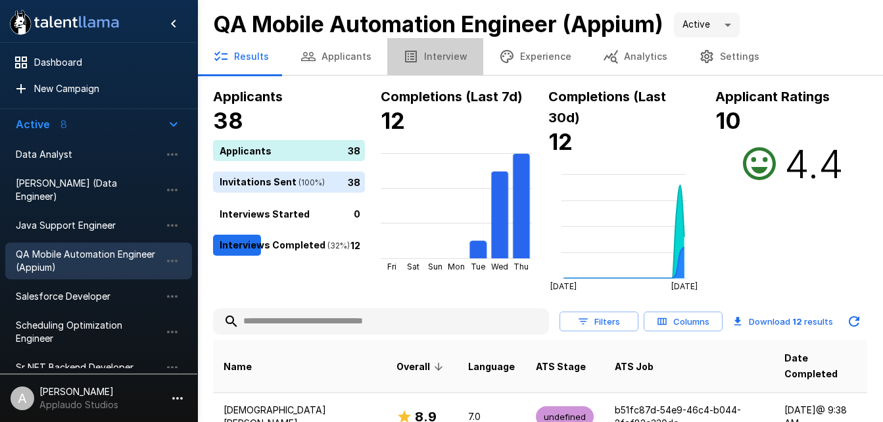
click at [437, 63] on button "Interview" at bounding box center [435, 56] width 96 height 37
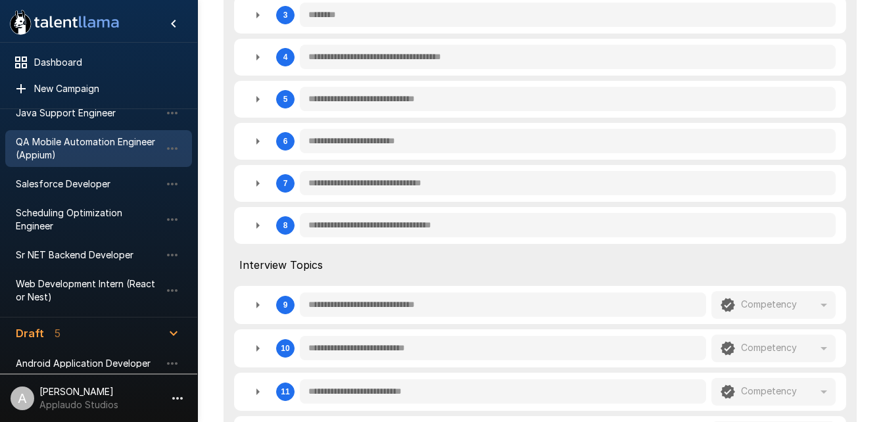
scroll to position [153, 0]
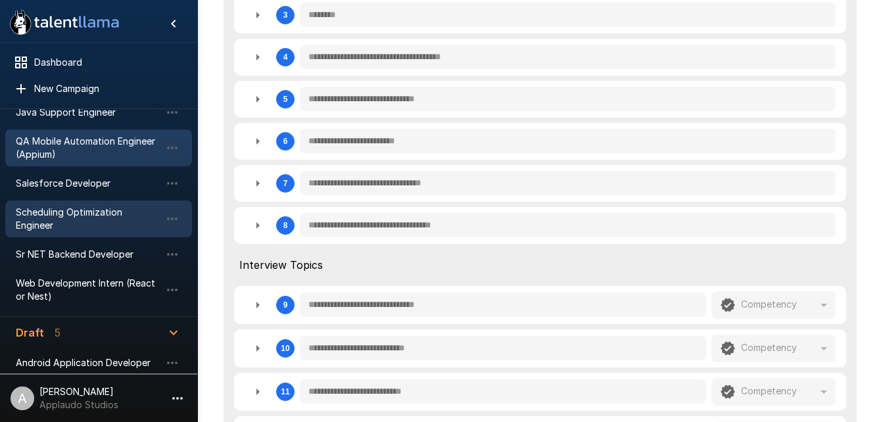
click at [78, 223] on div "Scheduling Optimization Engineer" at bounding box center [98, 218] width 187 height 37
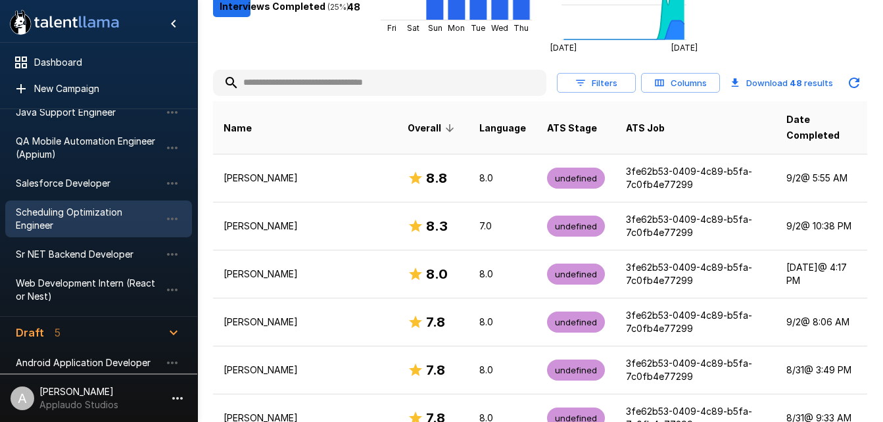
scroll to position [238, 0]
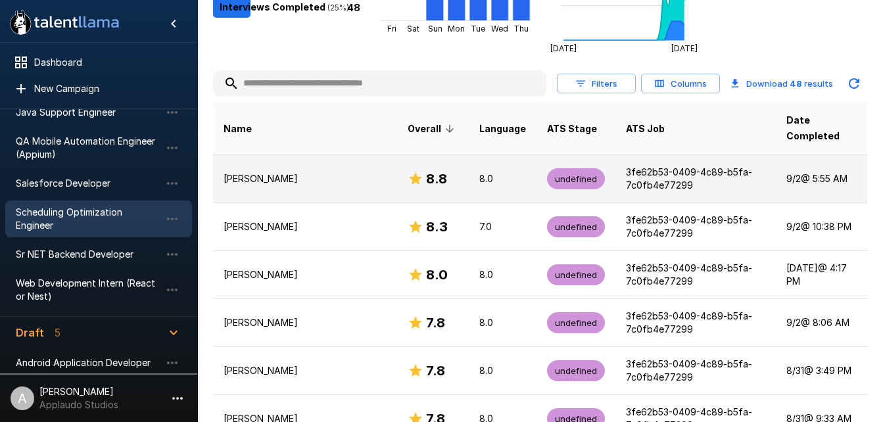
click at [254, 172] on p "[PERSON_NAME]" at bounding box center [304, 178] width 163 height 13
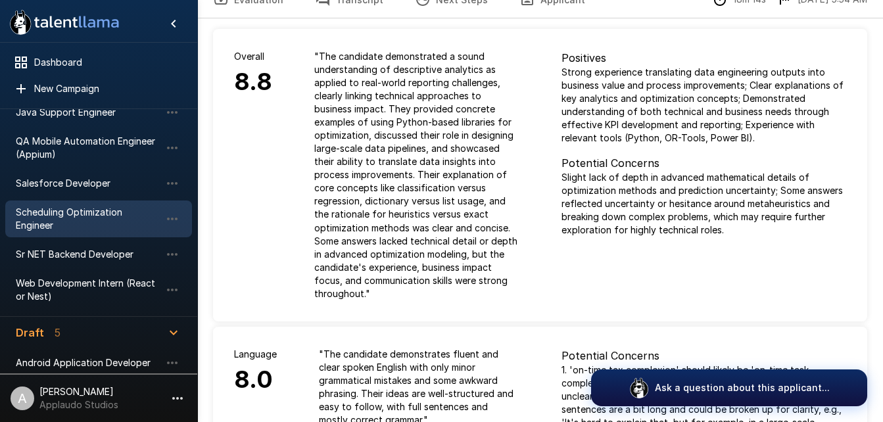
scroll to position [72, 0]
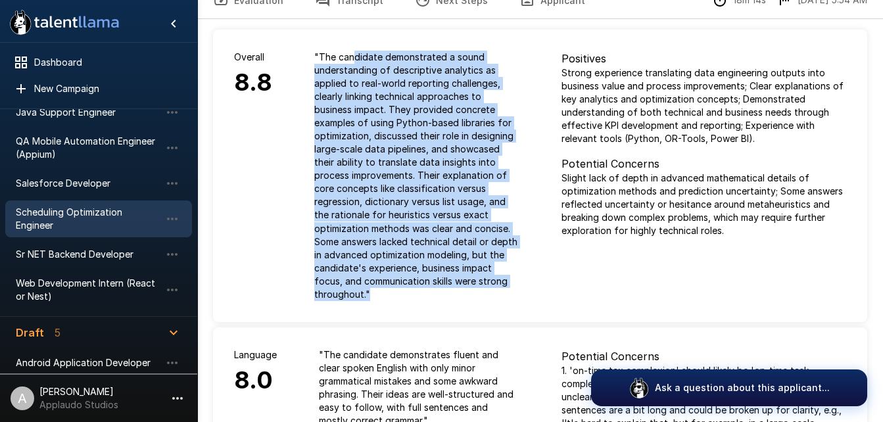
drag, startPoint x: 351, startPoint y: 55, endPoint x: 422, endPoint y: 296, distance: 252.1
click at [422, 296] on p "" The candidate demonstrated a sound understanding of descriptive analytics as …" at bounding box center [416, 176] width 205 height 250
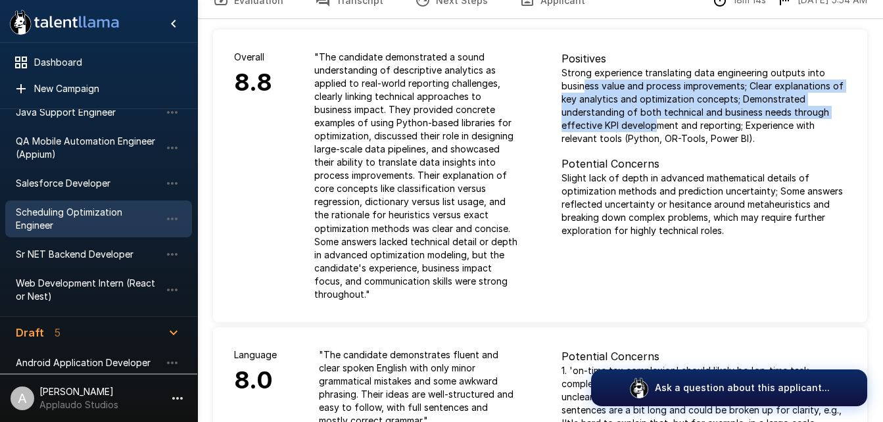
drag, startPoint x: 582, startPoint y: 85, endPoint x: 657, endPoint y: 128, distance: 85.7
click at [657, 128] on p "Strong experience translating data engineering outputs into business value and …" at bounding box center [703, 105] width 285 height 79
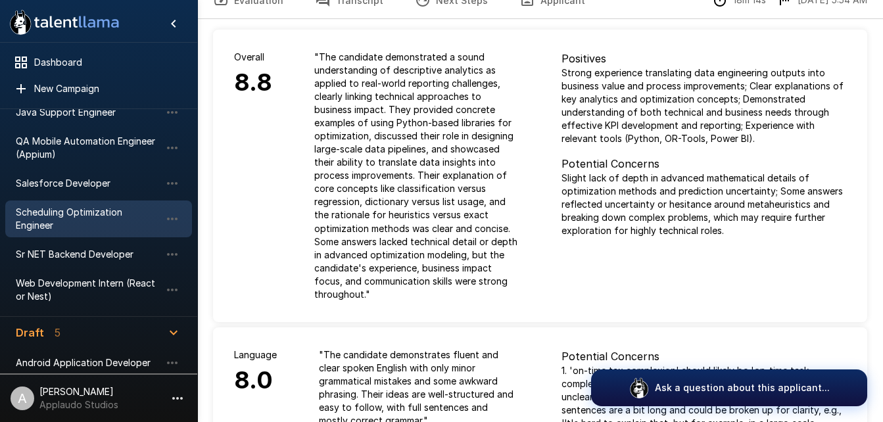
click at [657, 128] on p "Strong experience translating data engineering outputs into business value and …" at bounding box center [703, 105] width 285 height 79
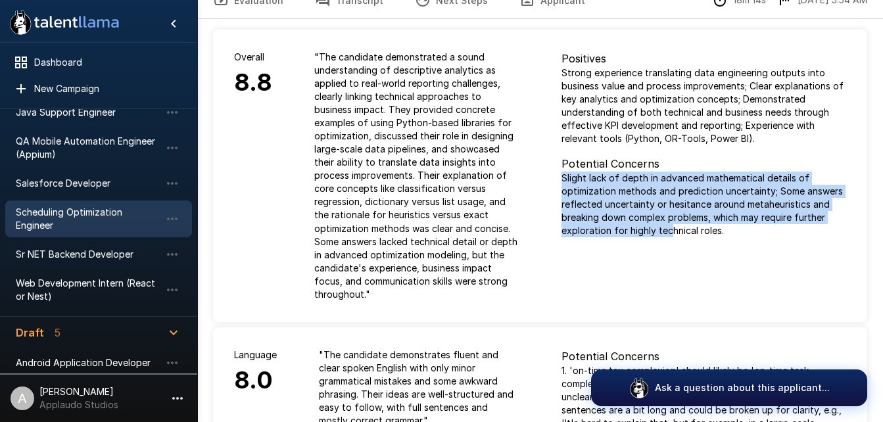
drag, startPoint x: 557, startPoint y: 172, endPoint x: 668, endPoint y: 229, distance: 124.9
click at [668, 229] on div "Positives Strong experience translating data engineering outputs into business …" at bounding box center [703, 176] width 327 height 292
click at [668, 229] on p "Slight lack of depth in advanced mathematical details of optimization methods a…" at bounding box center [703, 205] width 285 height 66
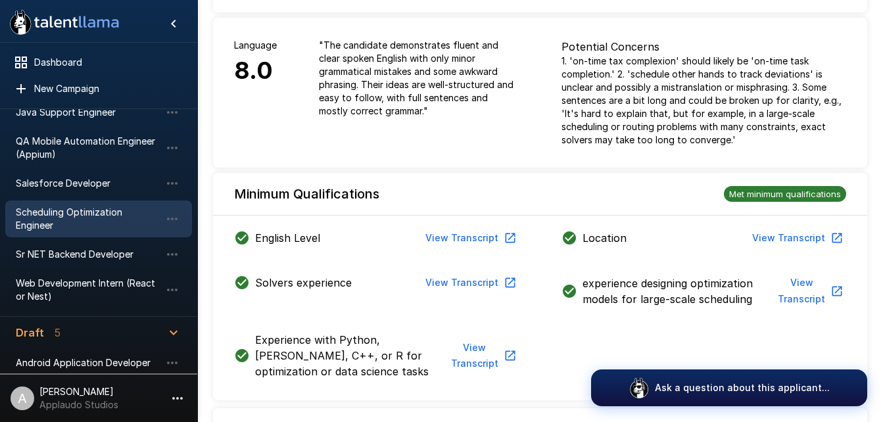
scroll to position [375, 0]
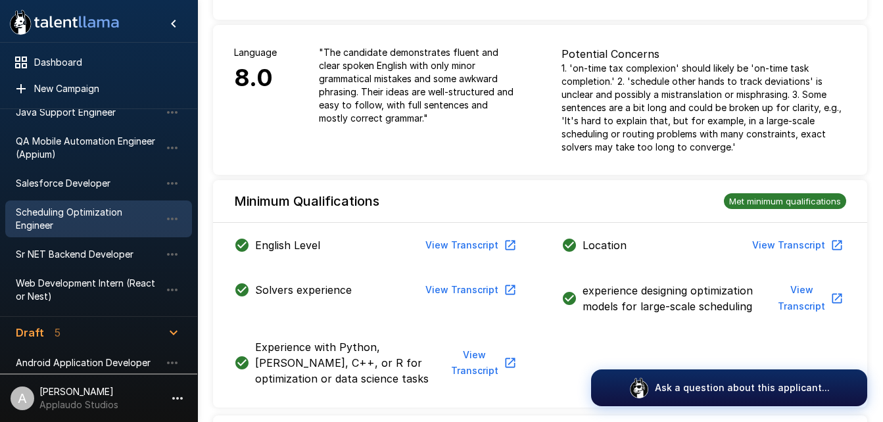
click at [254, 67] on h6 "8.0" at bounding box center [255, 78] width 43 height 38
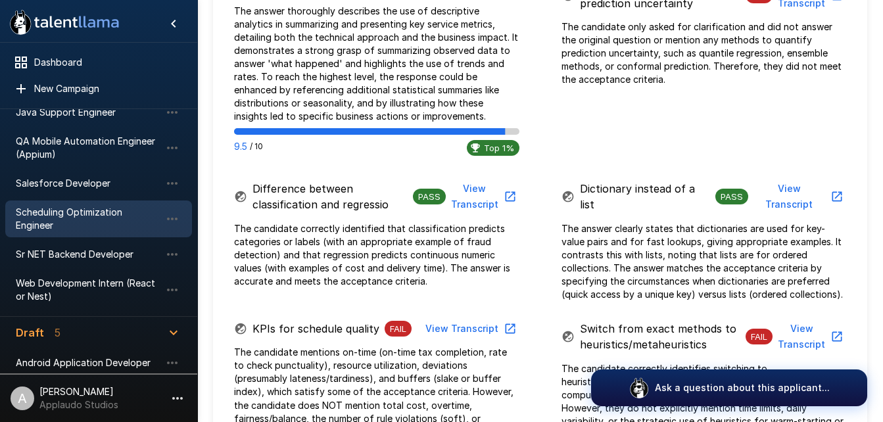
scroll to position [872, 0]
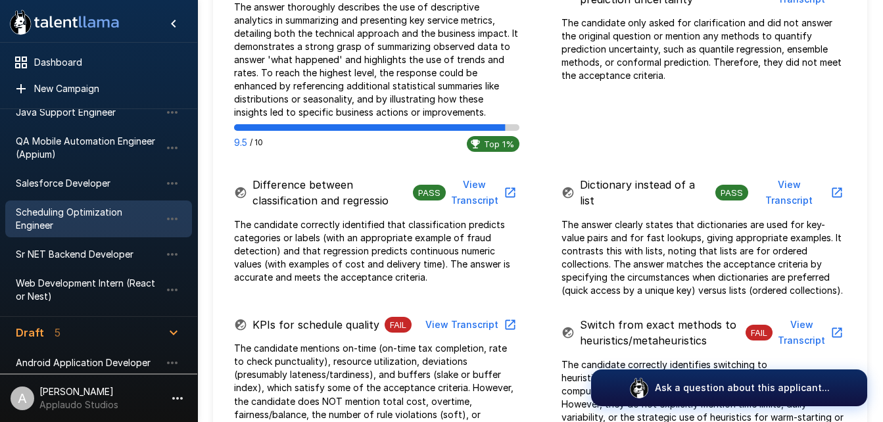
click at [509, 147] on span "Top 1%" at bounding box center [499, 144] width 41 height 11
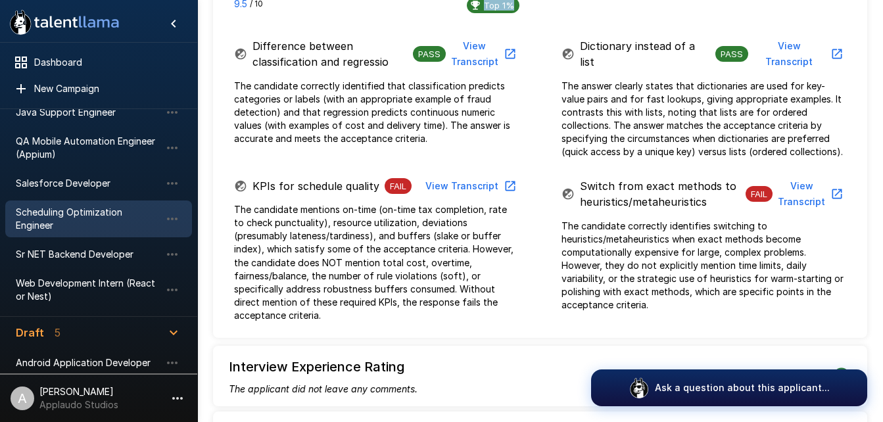
scroll to position [1012, 0]
drag, startPoint x: 509, startPoint y: 147, endPoint x: 665, endPoint y: 82, distance: 169.1
click at [665, 82] on p "The answer clearly states that dictionaries are used for key-value pairs and fo…" at bounding box center [703, 118] width 285 height 79
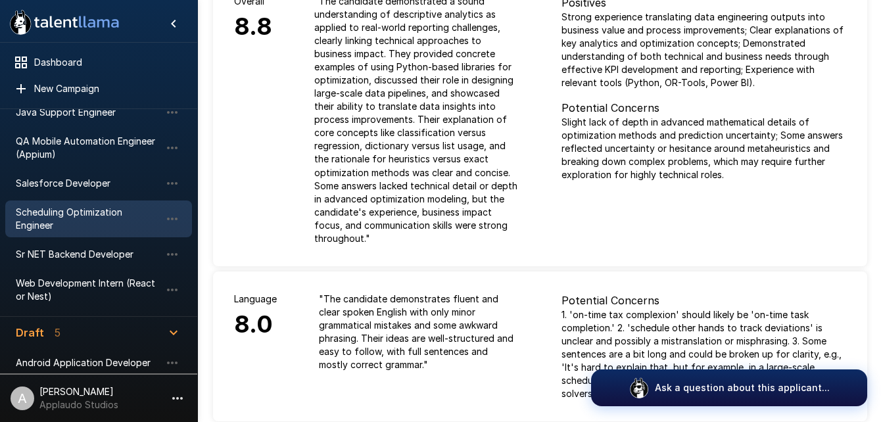
scroll to position [0, 0]
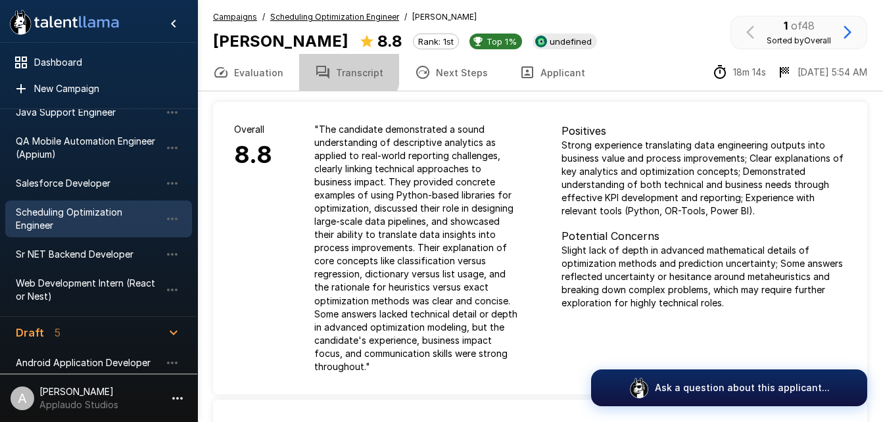
click at [329, 68] on button "Transcript" at bounding box center [349, 72] width 100 height 37
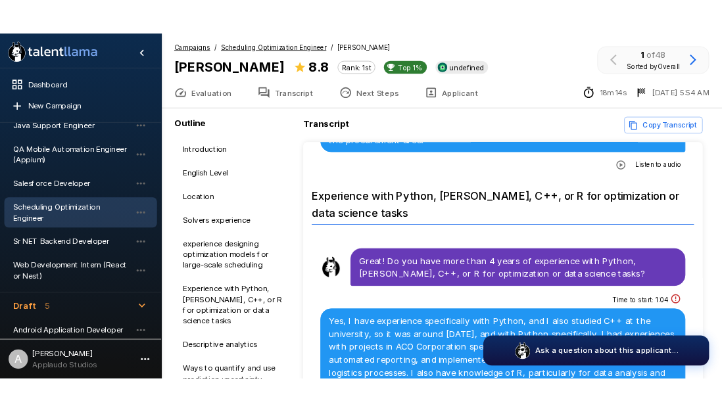
scroll to position [1061, 0]
